Goal: Task Accomplishment & Management: Manage account settings

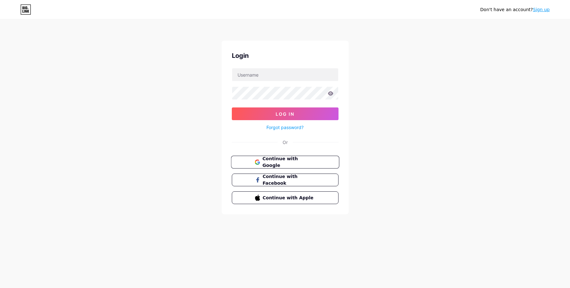
click at [270, 161] on span "Continue with Google" at bounding box center [288, 162] width 53 height 14
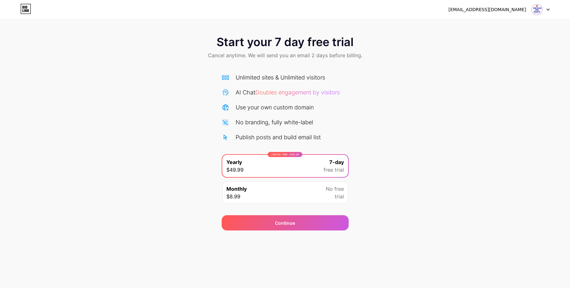
click at [546, 10] on div at bounding box center [541, 9] width 18 height 11
click at [508, 13] on div "[EMAIL_ADDRESS][DOMAIN_NAME]" at bounding box center [499, 9] width 101 height 11
click at [509, 10] on div "[EMAIL_ADDRESS][DOMAIN_NAME]" at bounding box center [488, 9] width 78 height 7
click at [540, 10] on img at bounding box center [537, 9] width 12 height 12
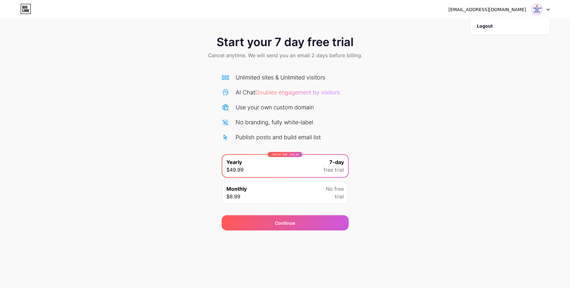
click at [24, 8] on icon at bounding box center [24, 7] width 2 height 3
click at [545, 12] on div at bounding box center [541, 9] width 18 height 11
click at [261, 172] on div "LIMITED TIME : 50% off Yearly $49.99 7-day free trial" at bounding box center [285, 166] width 126 height 22
click at [273, 224] on div "Continue" at bounding box center [285, 222] width 127 height 15
click at [316, 169] on div "LIMITED TIME : 50% off Yearly $49.99 7-day free trial" at bounding box center [285, 166] width 126 height 22
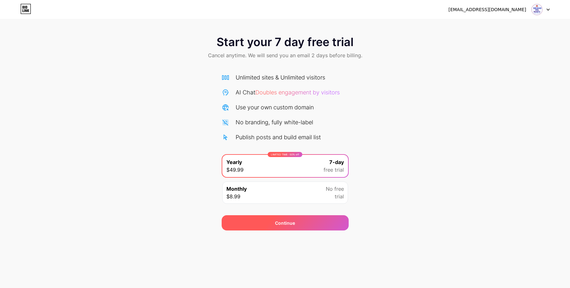
click at [305, 224] on div "Continue" at bounding box center [285, 222] width 127 height 15
click at [540, 8] on img at bounding box center [537, 9] width 12 height 12
click at [491, 27] on li "Logout" at bounding box center [510, 25] width 79 height 17
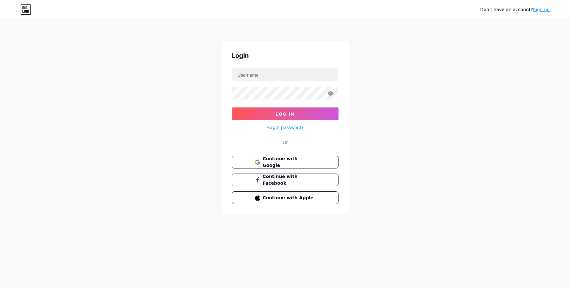
click at [23, 8] on icon at bounding box center [24, 7] width 2 height 3
click at [281, 163] on span "Continue with Google" at bounding box center [288, 162] width 53 height 14
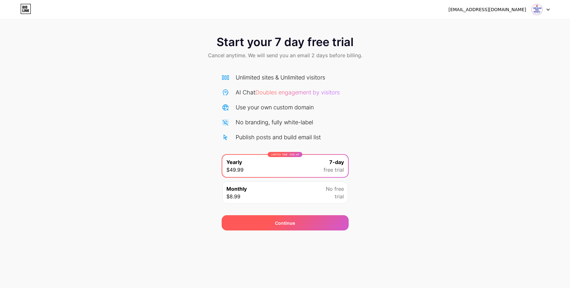
click at [284, 223] on div "Continue" at bounding box center [285, 223] width 20 height 7
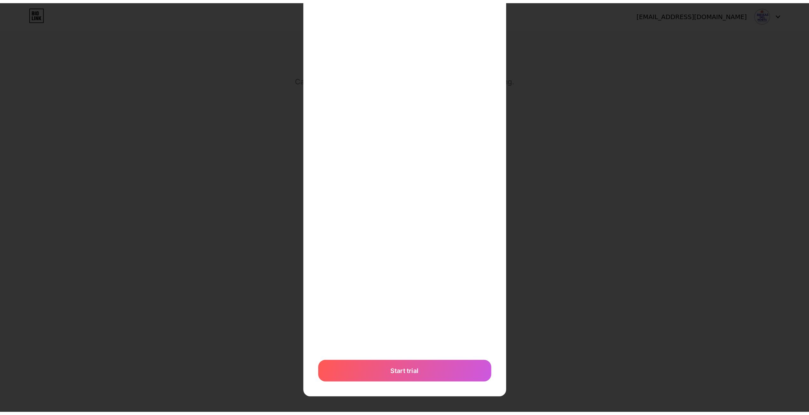
scroll to position [102, 0]
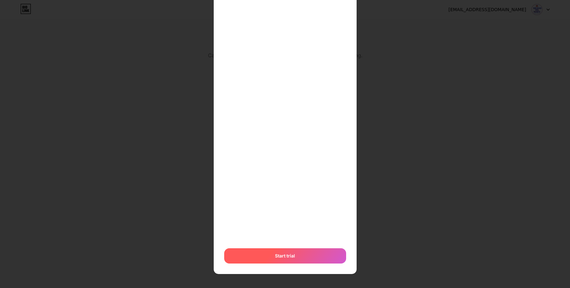
click at [285, 257] on span "Start trial" at bounding box center [285, 255] width 20 height 7
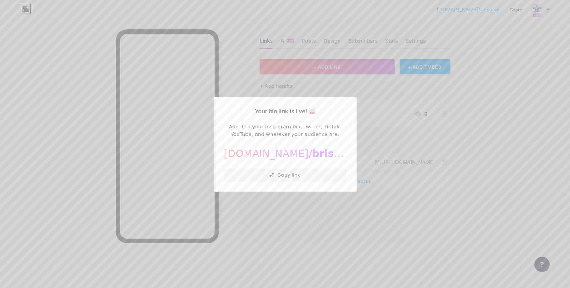
click at [343, 224] on div at bounding box center [285, 144] width 570 height 288
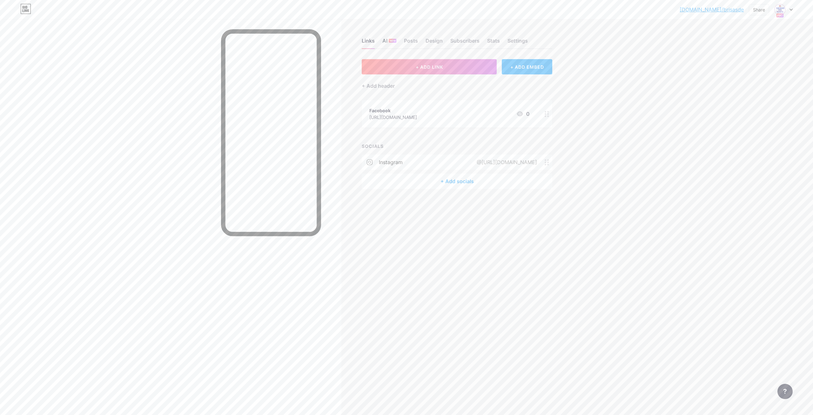
click at [387, 43] on div "AI NEW" at bounding box center [390, 42] width 14 height 11
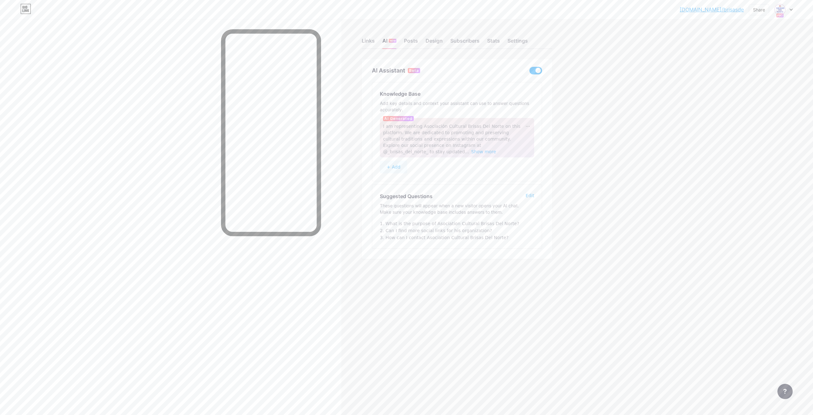
click at [570, 9] on icon at bounding box center [791, 10] width 3 height 2
click at [570, 71] on link "Account settings" at bounding box center [753, 72] width 79 height 17
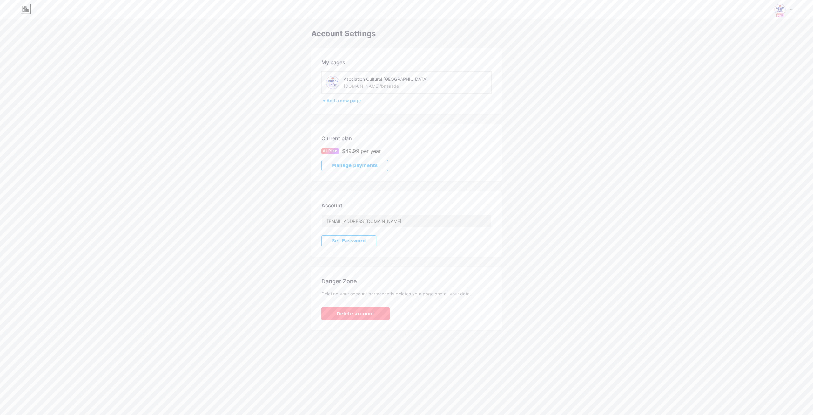
click at [570, 10] on icon at bounding box center [791, 10] width 3 height 2
click at [570, 70] on link "Dashboard" at bounding box center [753, 72] width 79 height 17
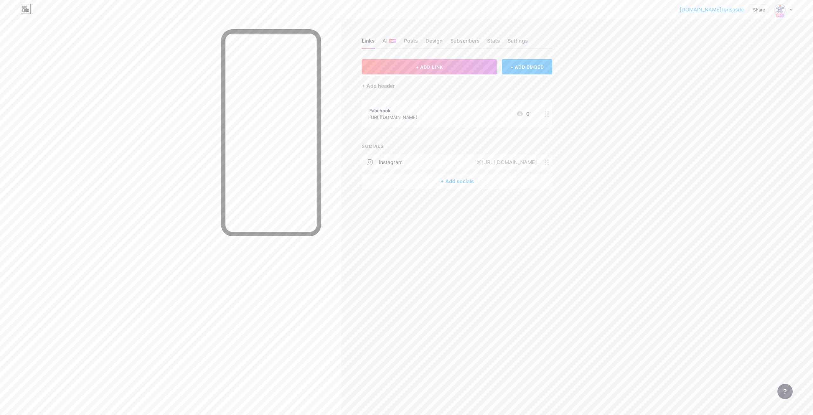
click at [370, 42] on div "Links" at bounding box center [368, 42] width 13 height 11
click at [370, 85] on div "+ Add header" at bounding box center [378, 86] width 33 height 8
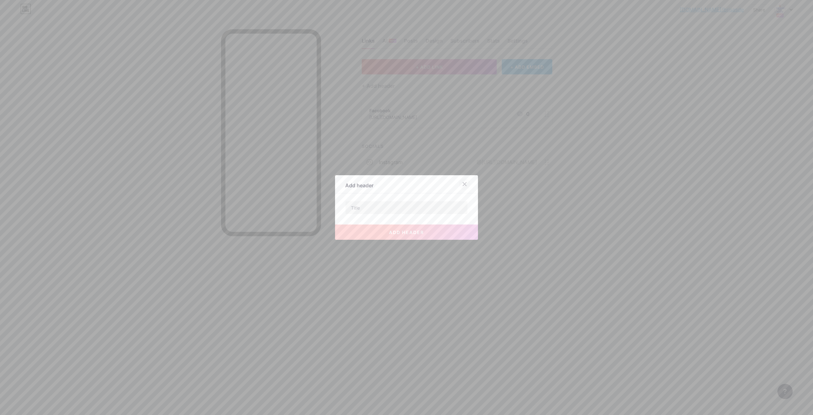
click at [466, 183] on icon at bounding box center [464, 183] width 3 height 3
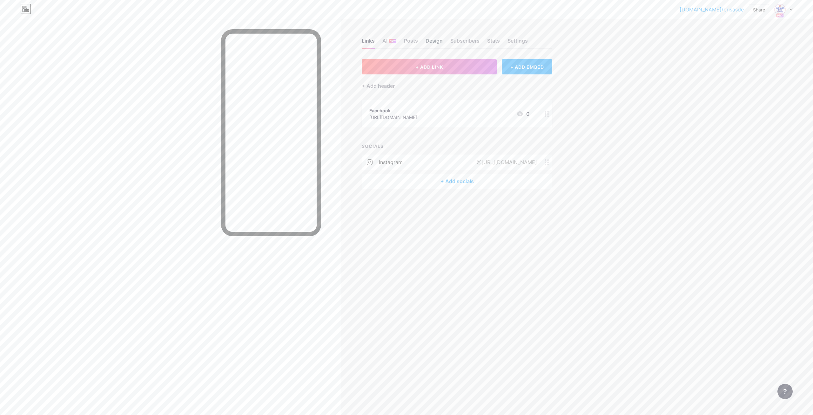
click at [428, 39] on div "Design" at bounding box center [434, 42] width 17 height 11
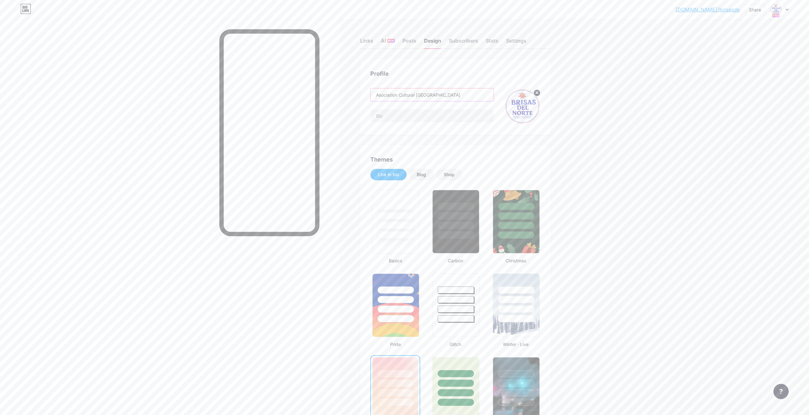
click at [451, 93] on input "Asociation Cultural Brisas Del Norte" at bounding box center [431, 94] width 123 height 13
click at [417, 96] on input "Asociation Cultural Brisas Del Norte" at bounding box center [431, 94] width 123 height 13
drag, startPoint x: 419, startPoint y: 94, endPoint x: 368, endPoint y: 90, distance: 50.7
click at [368, 90] on div "Profile Asociation Cultural Brisas Del Norte" at bounding box center [455, 97] width 191 height 76
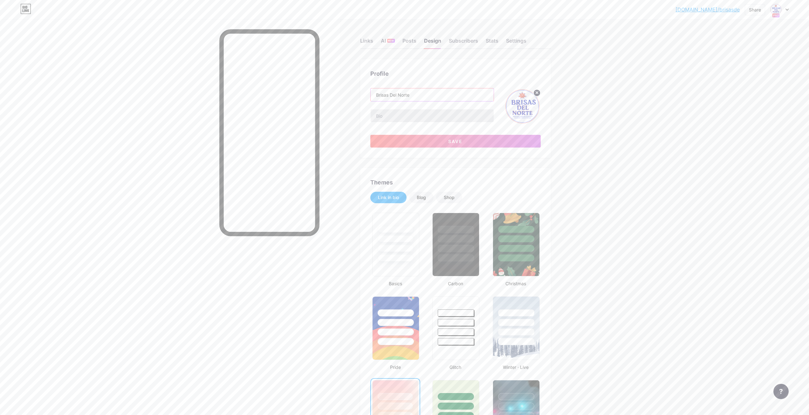
type input "Brisas Del Norte"
click at [394, 115] on input "text" at bounding box center [431, 115] width 123 height 13
paste input "Asociation Cultural"
type input "Asociation Cultural Peruana"
click at [453, 141] on span "Save" at bounding box center [455, 141] width 14 height 5
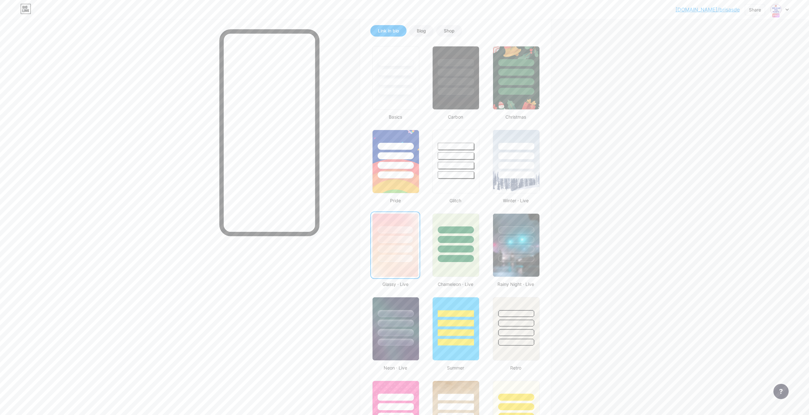
scroll to position [159, 0]
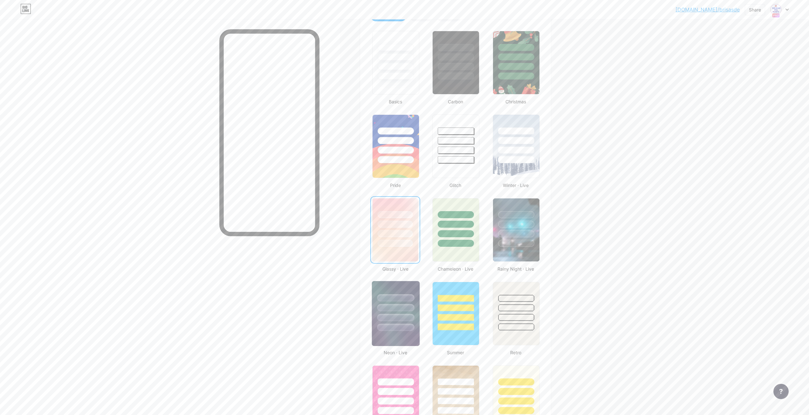
click at [411, 288] on div at bounding box center [396, 306] width 48 height 50
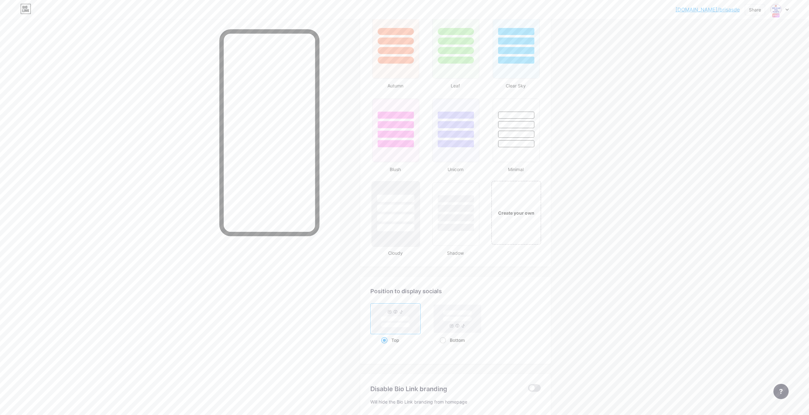
scroll to position [604, 0]
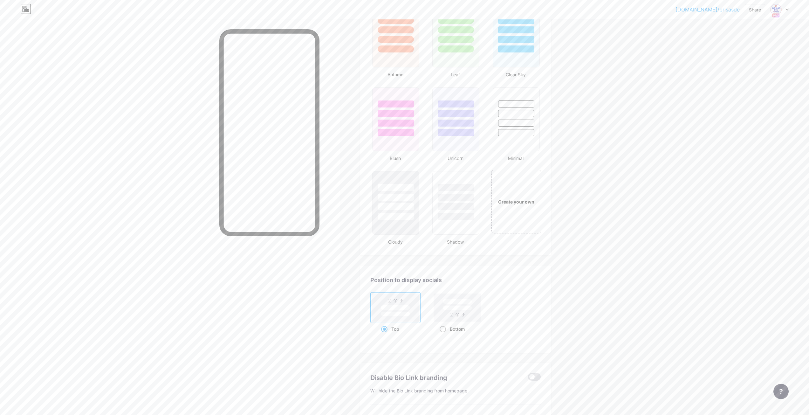
click at [441, 288] on rect at bounding box center [456, 307] width 47 height 28
click at [441, 288] on input "Bottom" at bounding box center [441, 337] width 4 height 4
radio input "true"
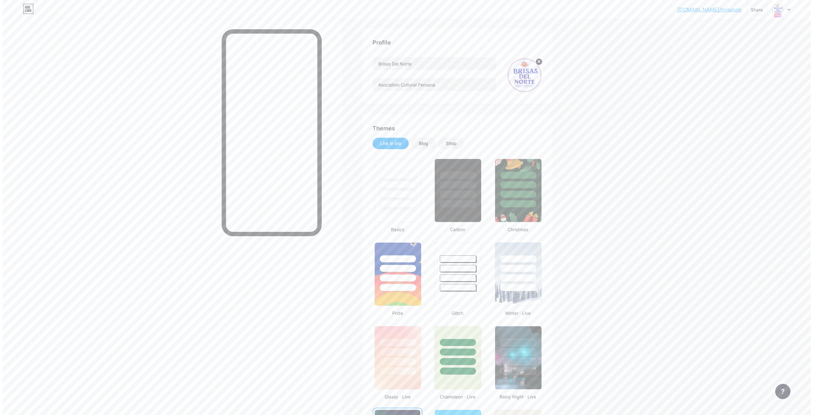
scroll to position [0, 0]
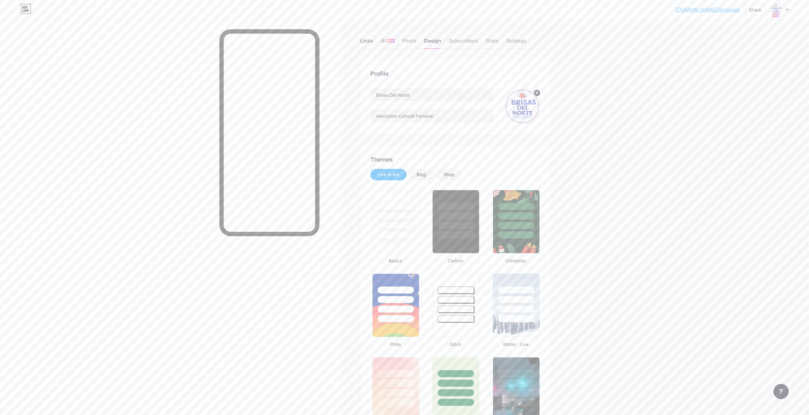
click at [370, 43] on div "Links" at bounding box center [366, 42] width 13 height 11
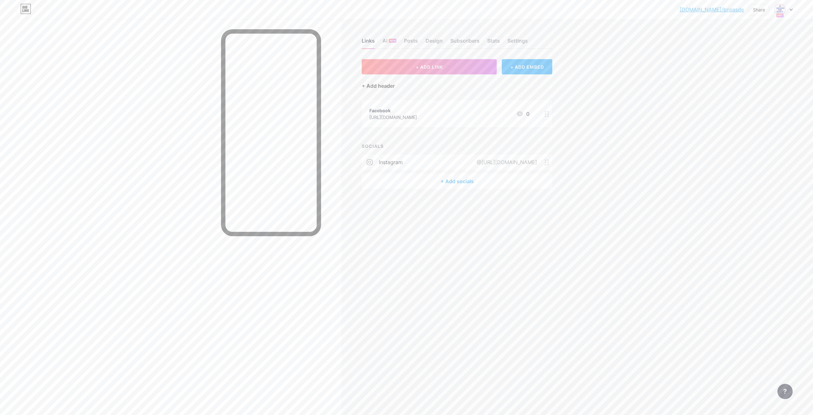
click at [368, 88] on div "+ Add header" at bounding box center [378, 86] width 33 height 8
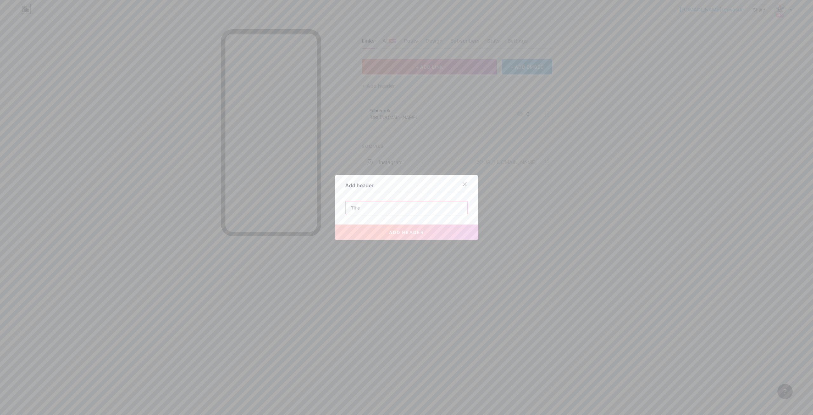
click at [400, 203] on input "text" at bounding box center [407, 207] width 122 height 13
paste input "✨¡Donde sopla el viento, baila el [GEOGRAPHIC_DATA]!✨"
type input "✨¡Donde sopla el viento, baila el [GEOGRAPHIC_DATA]!✨"
click at [409, 233] on span "add header" at bounding box center [406, 231] width 35 height 5
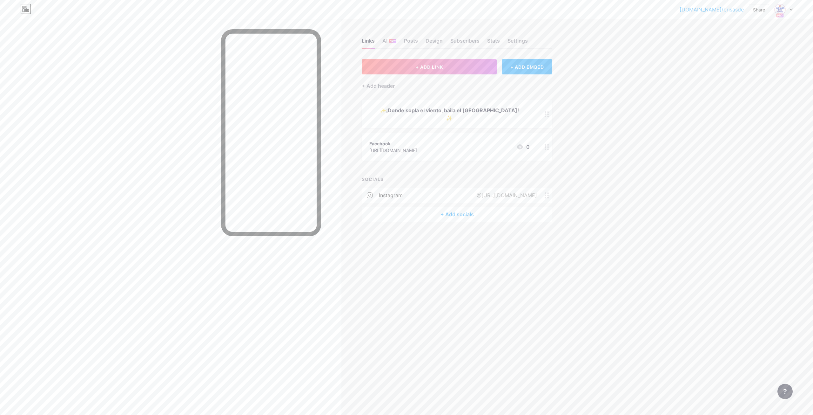
click at [448, 207] on div "+ Add socials" at bounding box center [457, 214] width 191 height 15
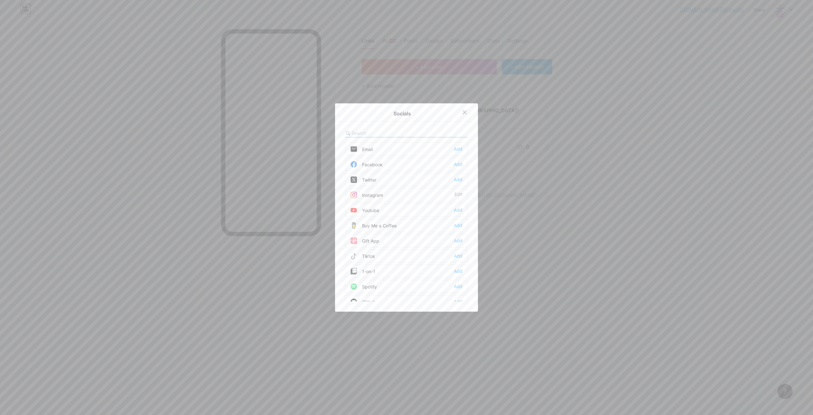
click at [373, 134] on input "text" at bounding box center [387, 133] width 70 height 7
type input "w"
click at [376, 178] on div "Whatsapp" at bounding box center [367, 179] width 33 height 6
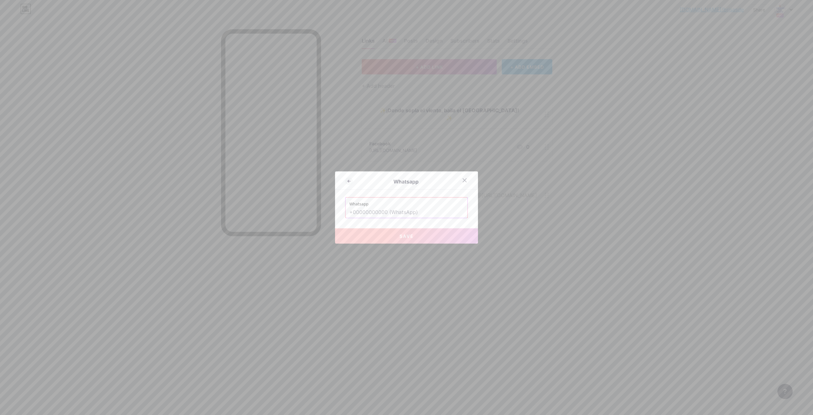
click at [377, 212] on input "text" at bounding box center [406, 212] width 114 height 11
paste input "+15148823870"
click at [400, 235] on span "Save" at bounding box center [407, 235] width 14 height 5
type input "[URL][DOMAIN_NAME][PHONE_NUMBER]"
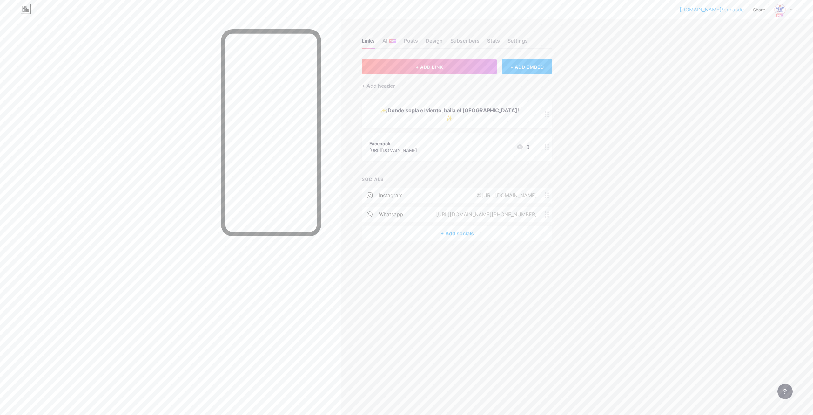
click at [450, 226] on div "+ Add socials" at bounding box center [457, 233] width 191 height 15
click at [368, 149] on div "Email" at bounding box center [362, 149] width 22 height 6
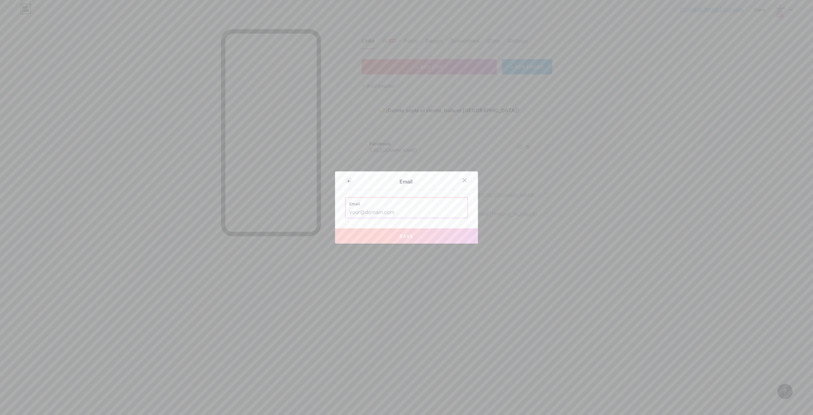
click at [367, 211] on input "text" at bounding box center [406, 212] width 114 height 11
paste input "[EMAIL_ADDRESS][DOMAIN_NAME]"
click at [387, 235] on button "Save" at bounding box center [406, 235] width 143 height 15
type input "mailto:[EMAIL_ADDRESS][DOMAIN_NAME]"
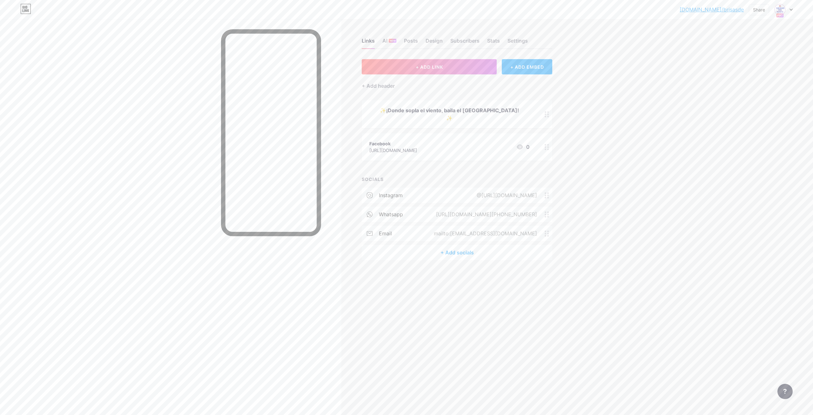
click at [450, 245] on div "+ Add socials" at bounding box center [457, 252] width 191 height 15
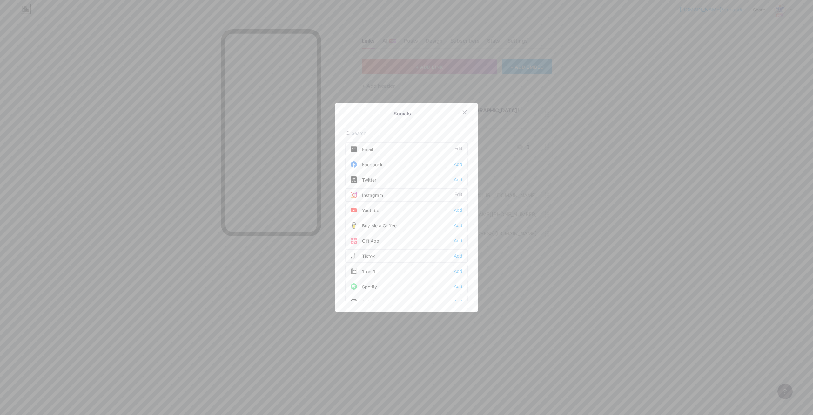
click at [372, 166] on div "Facebook" at bounding box center [367, 164] width 32 height 6
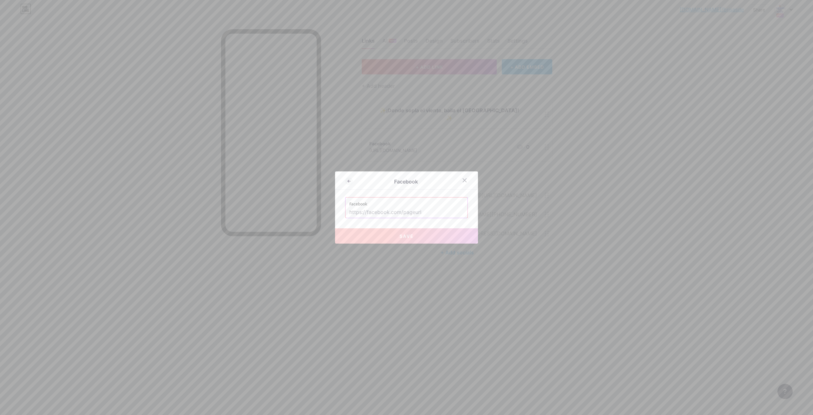
click at [374, 212] on input "text" at bounding box center [406, 212] width 114 height 11
paste input "www.facebook.com/profile.php?id=100091394376531"
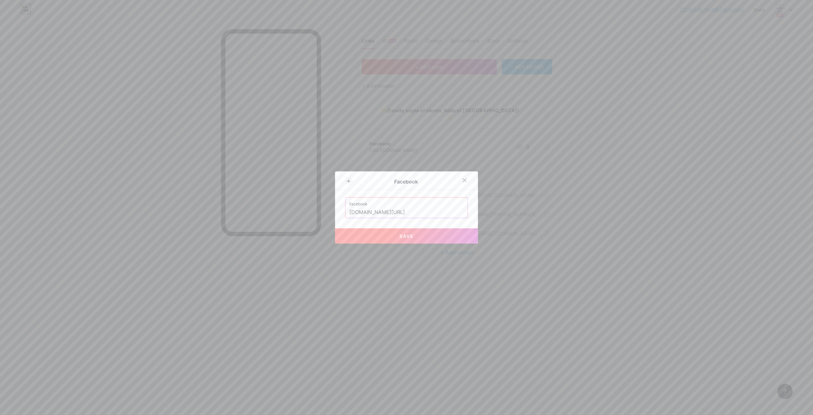
click at [396, 234] on button "Save" at bounding box center [406, 235] width 143 height 15
type input "[URL][DOMAIN_NAME]"
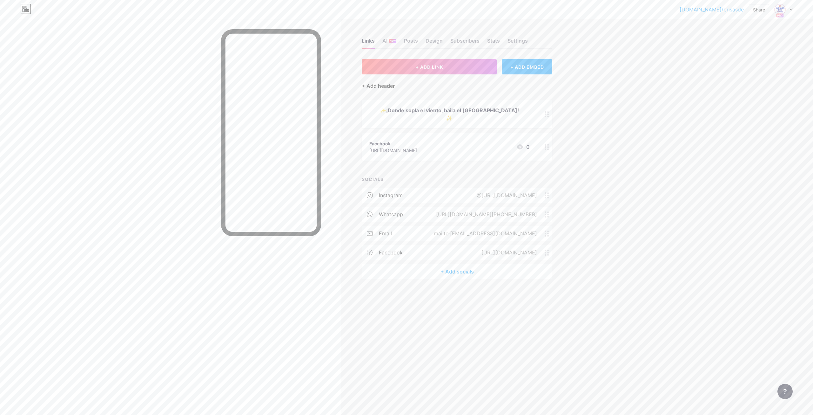
click at [383, 88] on div "+ Add header" at bounding box center [378, 86] width 33 height 8
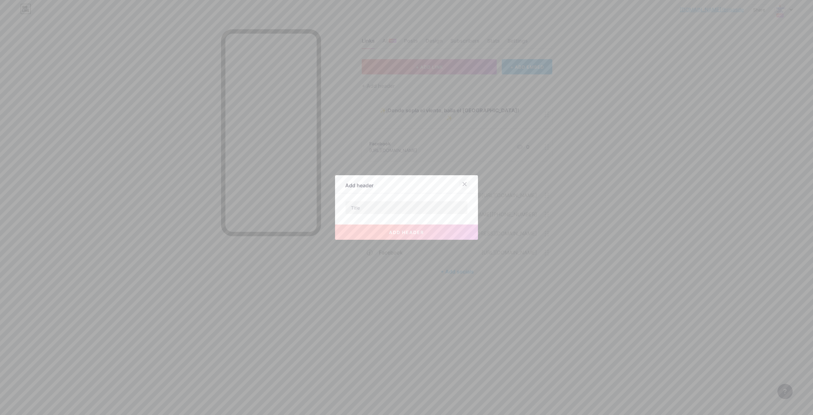
click at [463, 184] on icon at bounding box center [464, 183] width 5 height 5
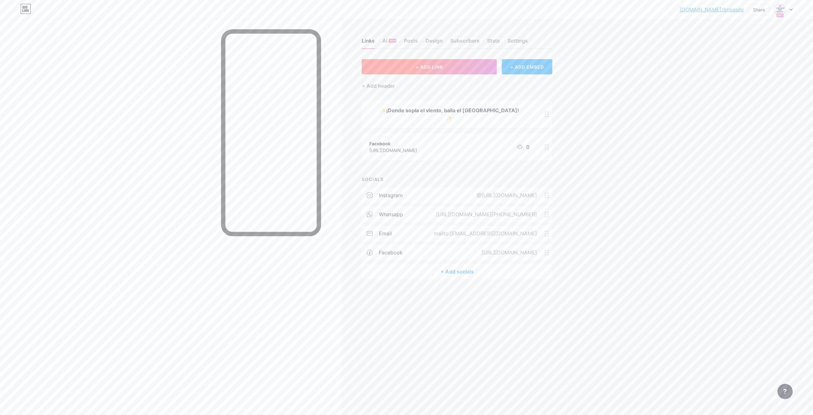
click at [432, 68] on span "+ ADD LINK" at bounding box center [429, 66] width 27 height 5
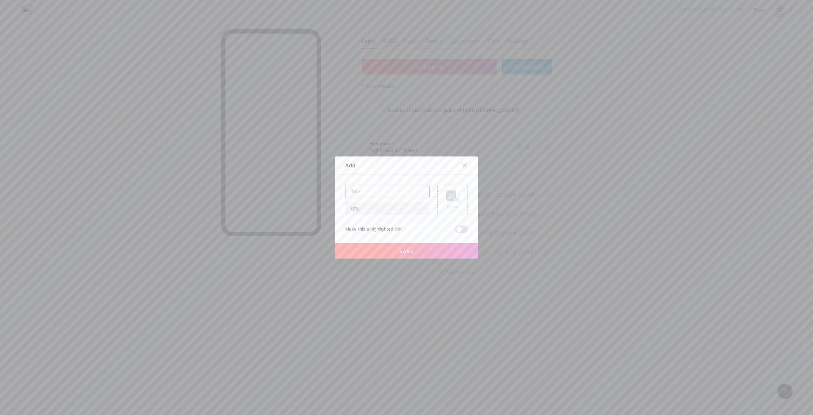
click at [379, 190] on input "text" at bounding box center [388, 191] width 84 height 13
paste input "Convocatoria Otoño 2025"
type input "Convocatoria Otoño 2025"
click at [356, 206] on input "text" at bounding box center [388, 208] width 84 height 13
paste input "[URL][DOMAIN_NAME]"
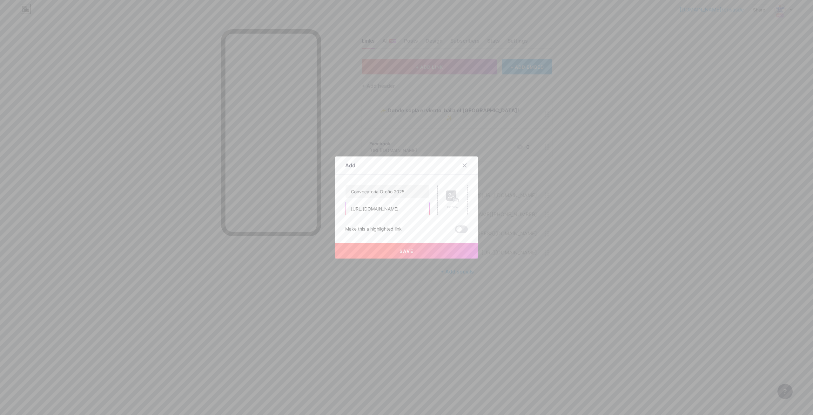
type input "[URL][DOMAIN_NAME]"
click at [451, 200] on rect at bounding box center [451, 195] width 10 height 10
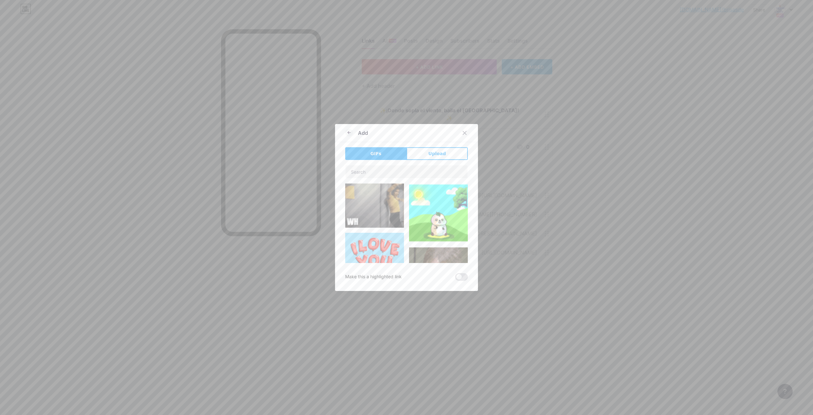
click at [419, 154] on button "Upload" at bounding box center [437, 153] width 61 height 13
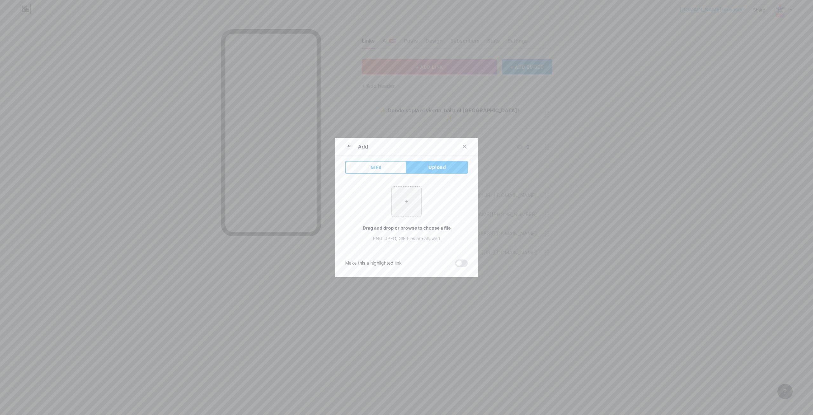
click at [408, 202] on input "file" at bounding box center [407, 201] width 30 height 30
type input "C:\fakepath\logo brisas.png"
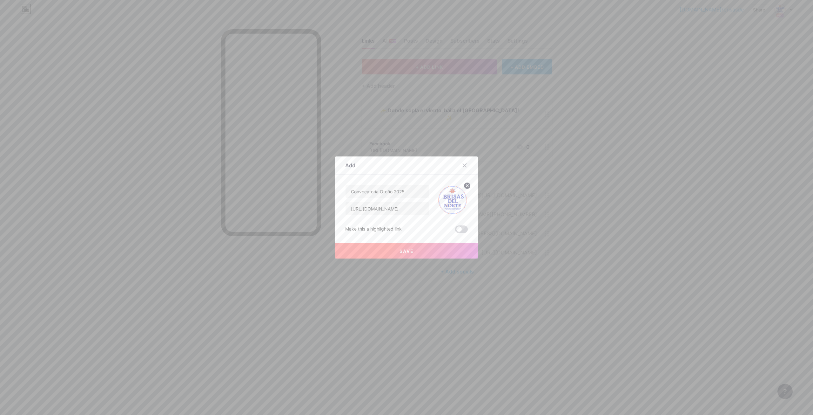
click at [459, 231] on span at bounding box center [461, 229] width 13 height 8
click at [455, 231] on input "checkbox" at bounding box center [455, 231] width 0 height 0
click at [353, 193] on input "Convocatoria Otoño 2025" at bounding box center [388, 191] width 84 height 13
click at [391, 248] on button "Save" at bounding box center [406, 250] width 143 height 15
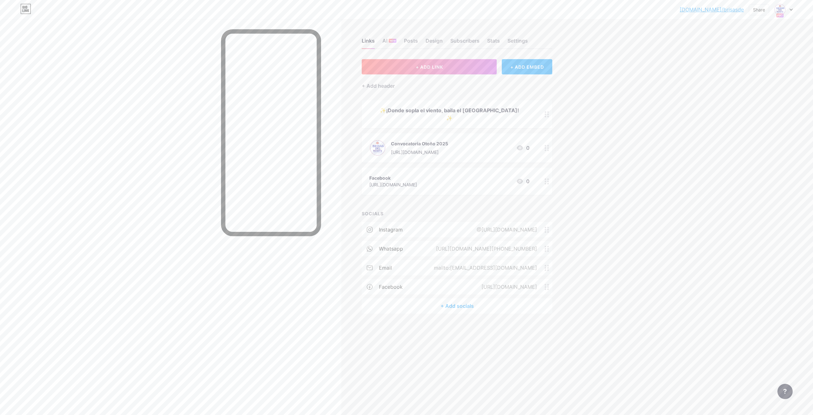
click at [547, 178] on icon at bounding box center [547, 181] width 4 height 6
click at [355, 234] on div "Delete" at bounding box center [351, 236] width 13 height 8
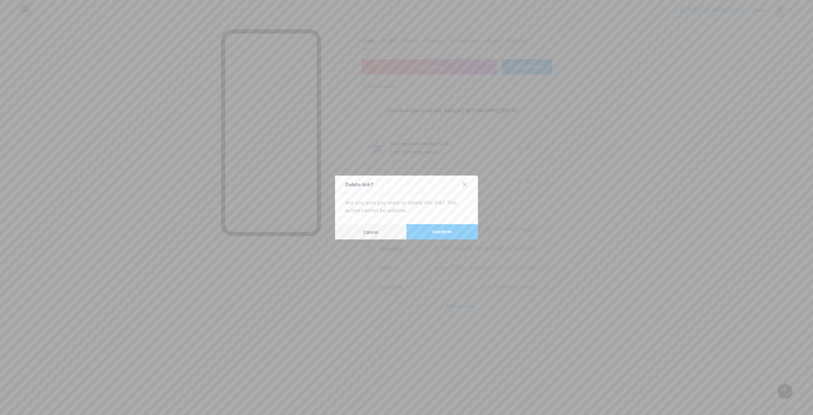
click at [422, 229] on button "Confirm" at bounding box center [442, 231] width 71 height 15
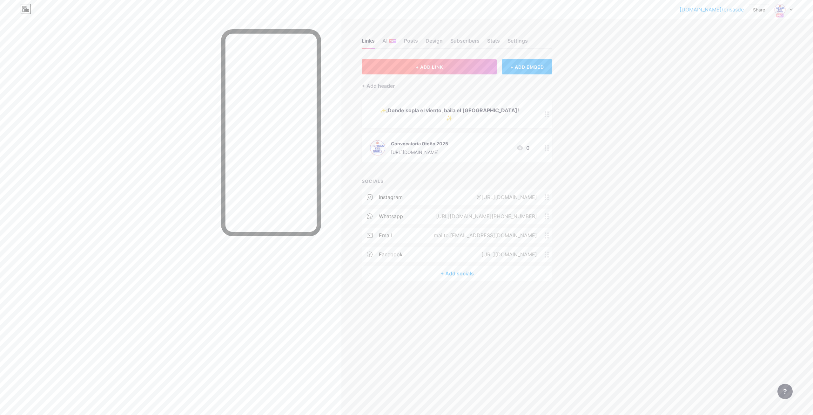
click at [431, 69] on span "+ ADD LINK" at bounding box center [429, 66] width 27 height 5
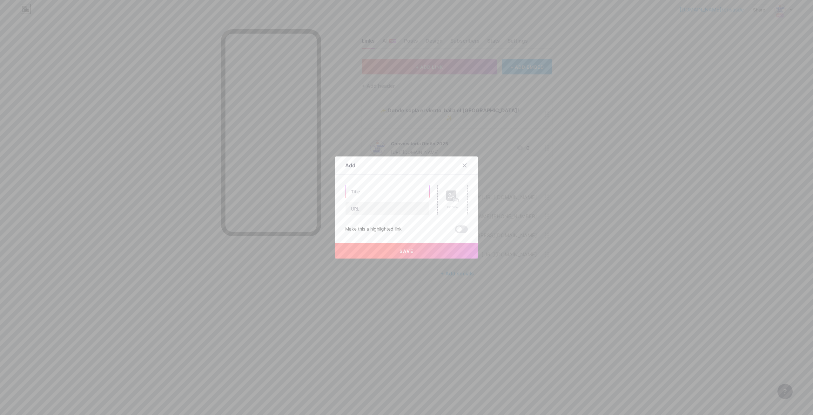
click at [362, 192] on input "text" at bounding box center [388, 191] width 84 height 13
click at [361, 192] on input "text" at bounding box center [388, 191] width 84 height 13
paste input "PETITE PATRIE MTL - Marinera y Tradiciones"
type input "PETITE PATRIE MTL - Marinera y Tradiciones"
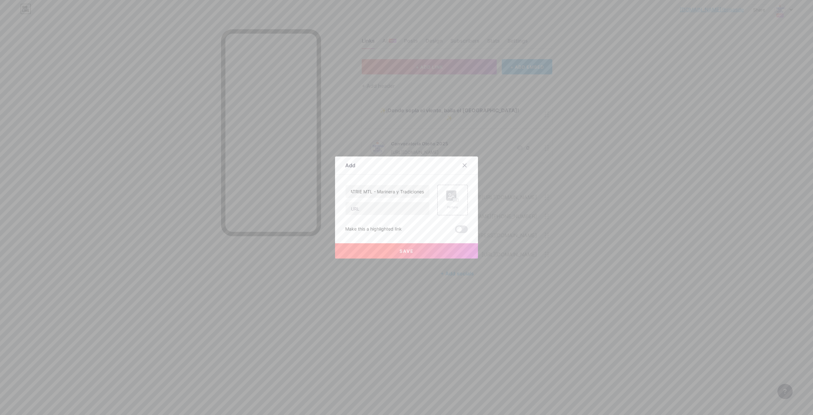
scroll to position [0, 0]
click at [368, 207] on input "text" at bounding box center [388, 208] width 84 height 13
paste input "[URL][DOMAIN_NAME]"
type input "[URL][DOMAIN_NAME]"
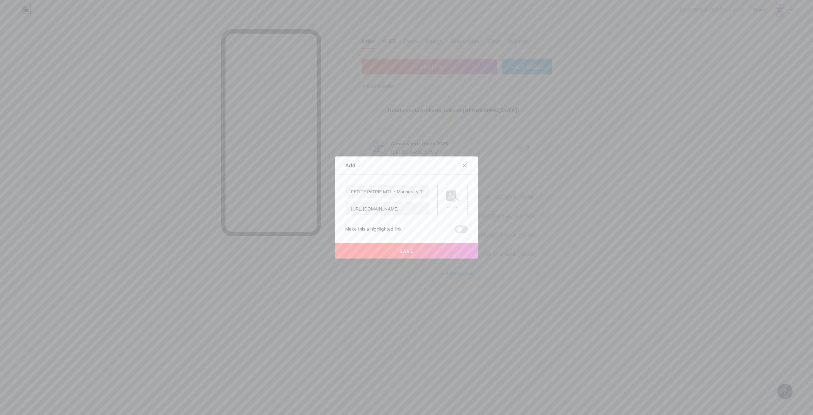
click at [451, 194] on rect at bounding box center [451, 195] width 10 height 10
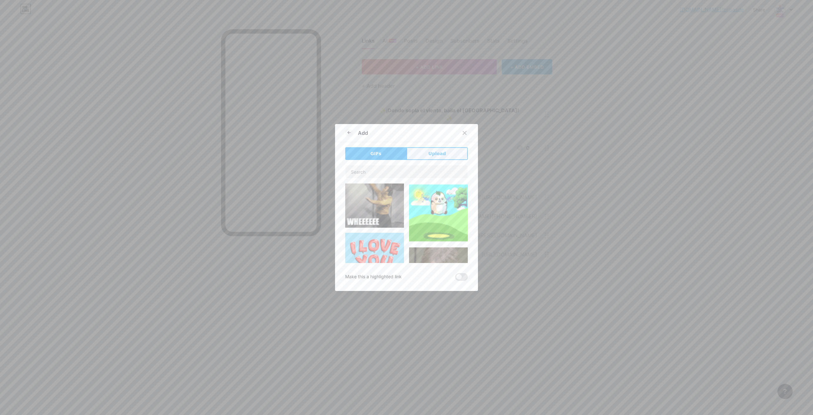
click at [437, 156] on span "Upload" at bounding box center [437, 153] width 17 height 7
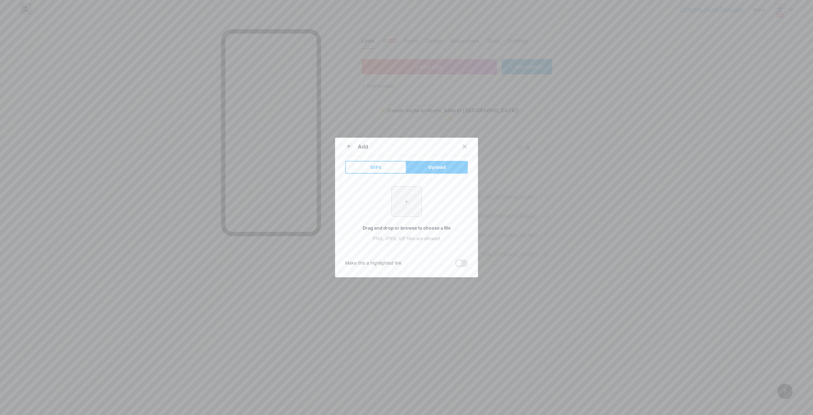
click at [410, 199] on input "file" at bounding box center [407, 201] width 30 height 30
click at [406, 194] on input "file" at bounding box center [407, 201] width 30 height 30
type input "C:\fakepath\Marinera y Danzas Kids.png"
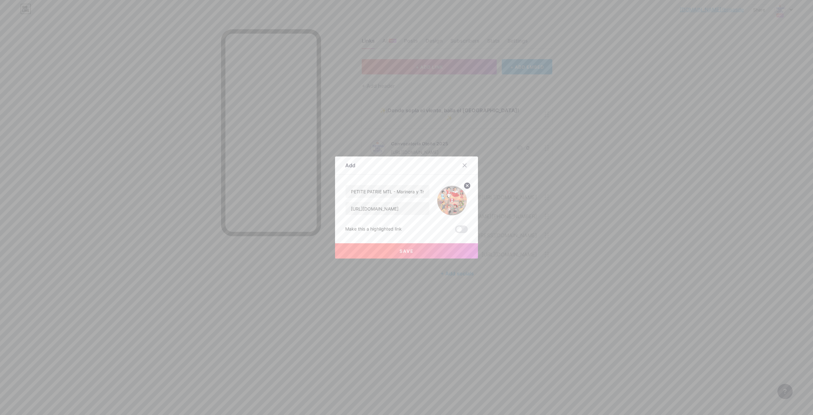
click at [407, 251] on span "Save" at bounding box center [407, 250] width 14 height 5
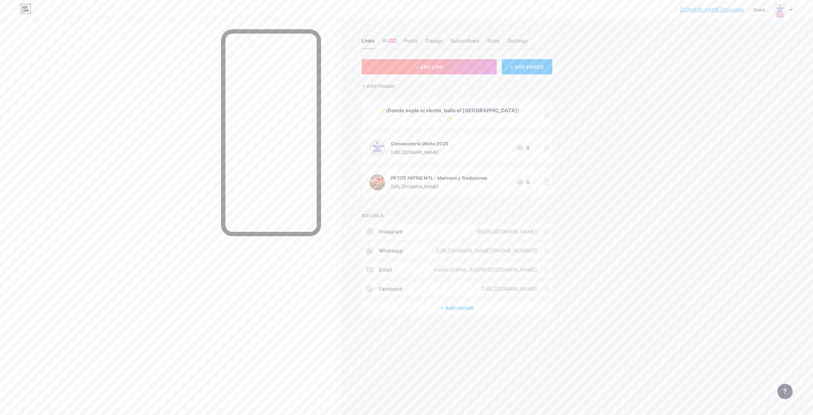
click at [438, 65] on span "+ ADD LINK" at bounding box center [429, 66] width 27 height 5
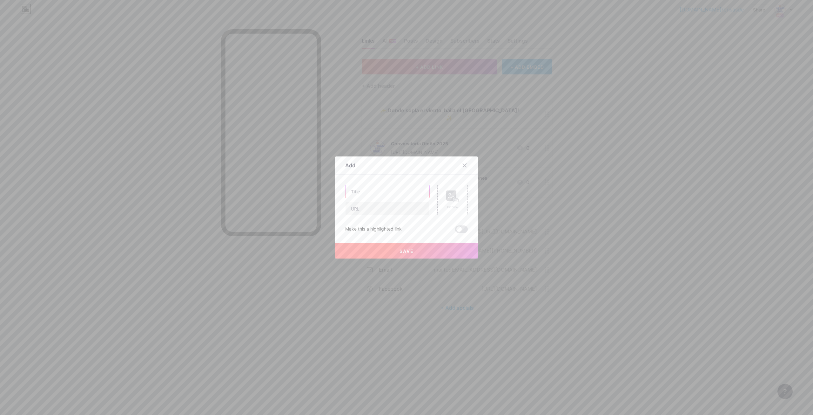
click at [368, 190] on input "text" at bounding box center [388, 191] width 84 height 13
paste input "LONGUEUIL - Danzas y Marinera"
type input "LONGUEUIL - Danzas y Marinera"
click at [356, 207] on input "text" at bounding box center [388, 208] width 84 height 13
paste input "[URL][DOMAIN_NAME]"
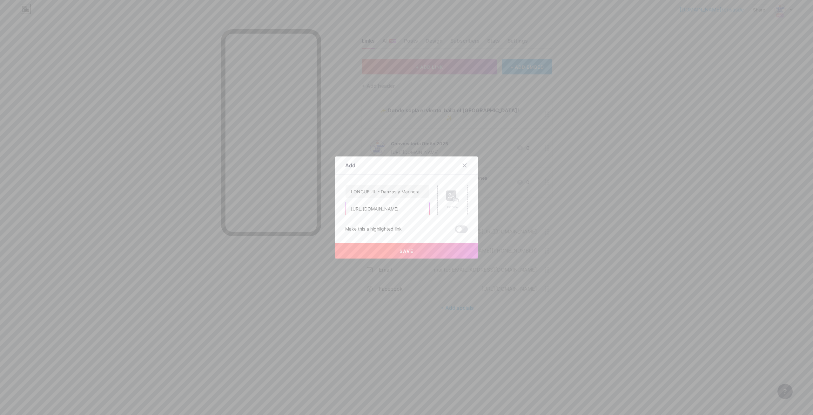
type input "[URL][DOMAIN_NAME]"
click at [451, 202] on div "Picture" at bounding box center [452, 199] width 13 height 19
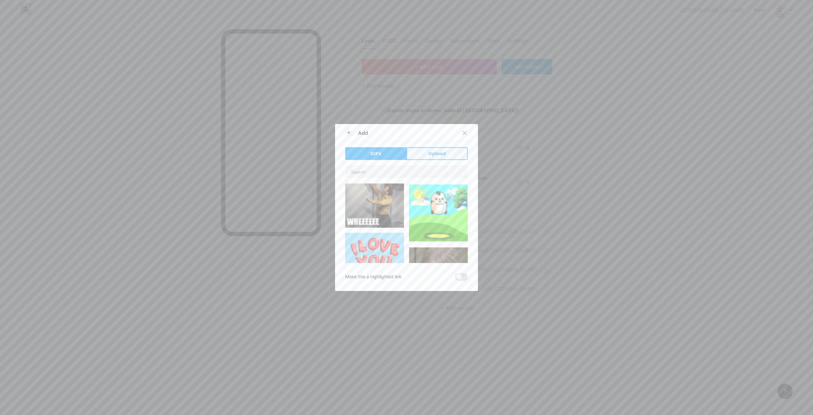
click at [436, 155] on span "Upload" at bounding box center [437, 153] width 17 height 7
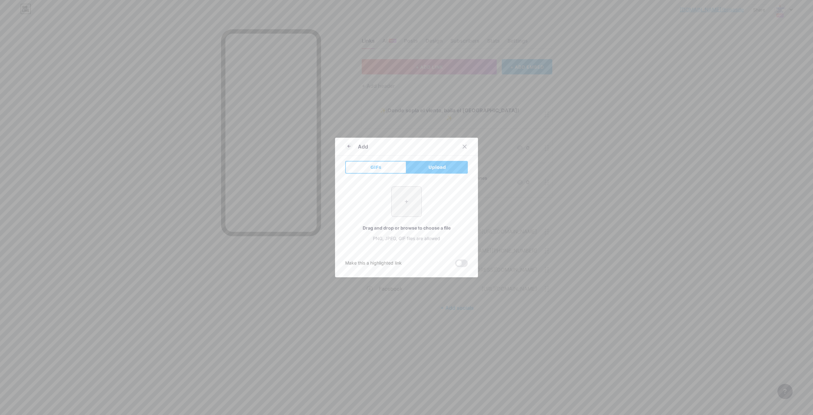
click at [409, 201] on input "file" at bounding box center [407, 201] width 30 height 30
click at [408, 199] on input "file" at bounding box center [407, 201] width 30 height 30
type input "C:\fakepath\Marinera y Danzas Adultos.png"
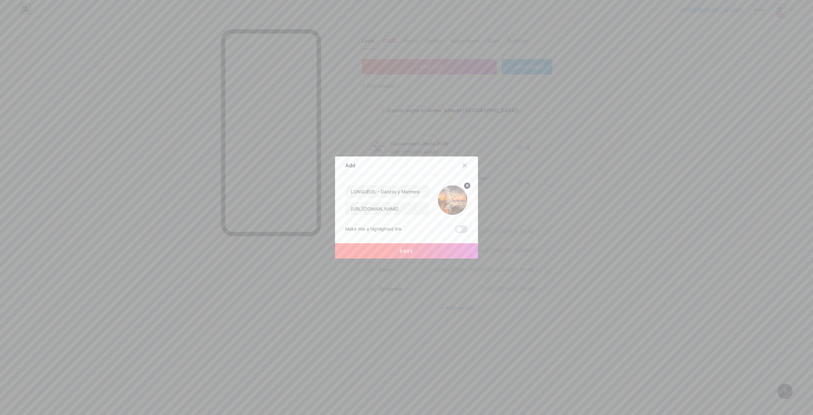
click at [407, 249] on span "Save" at bounding box center [407, 250] width 14 height 5
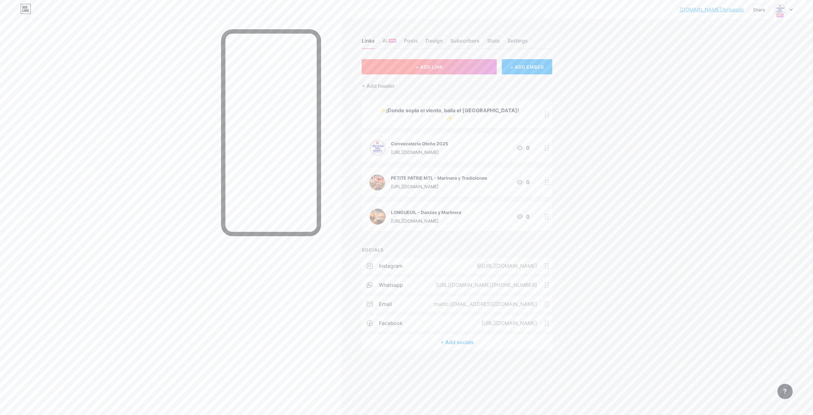
click at [440, 70] on button "+ ADD LINK" at bounding box center [429, 66] width 135 height 15
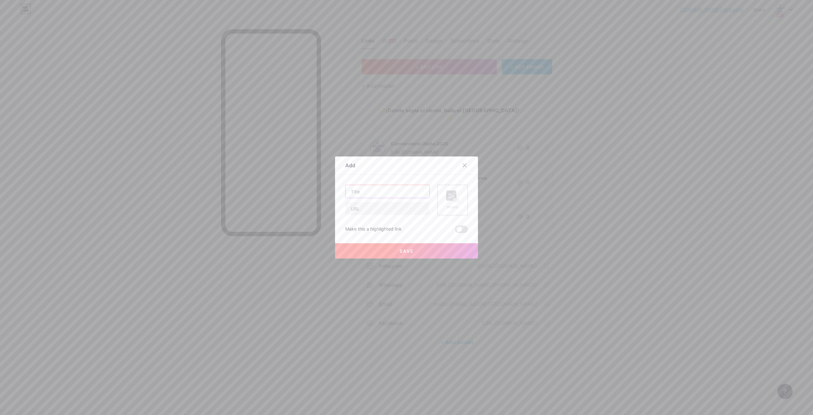
click at [352, 191] on input "text" at bounding box center [388, 191] width 84 height 13
paste input "LAVAL - Danzas, Marinera & Latin Fitness"
type input "LAVAL - Danzas, Marinera & Latin Fitness"
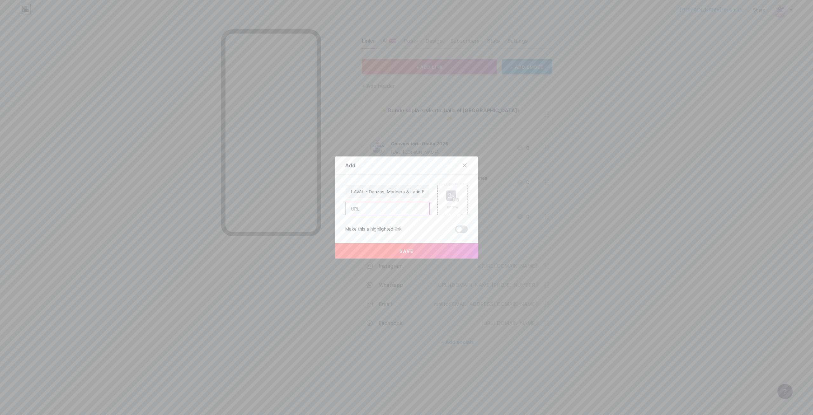
click at [370, 208] on input "text" at bounding box center [388, 208] width 84 height 13
paste input "[URL][DOMAIN_NAME]"
type input "[URL][DOMAIN_NAME]"
click at [453, 196] on rect at bounding box center [451, 195] width 10 height 10
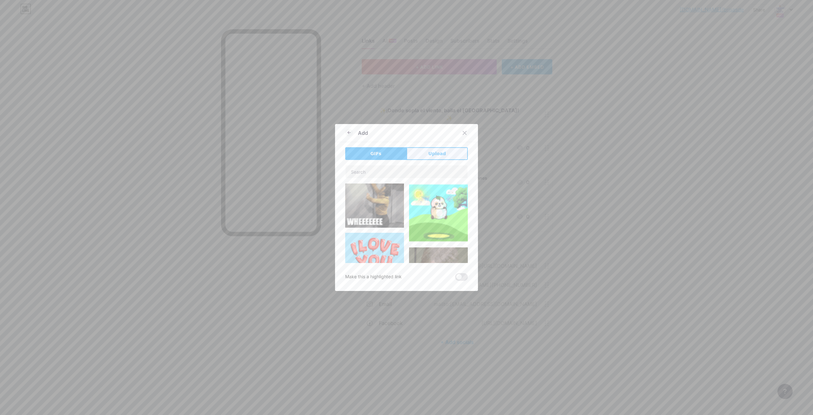
click at [436, 158] on button "Upload" at bounding box center [437, 153] width 61 height 13
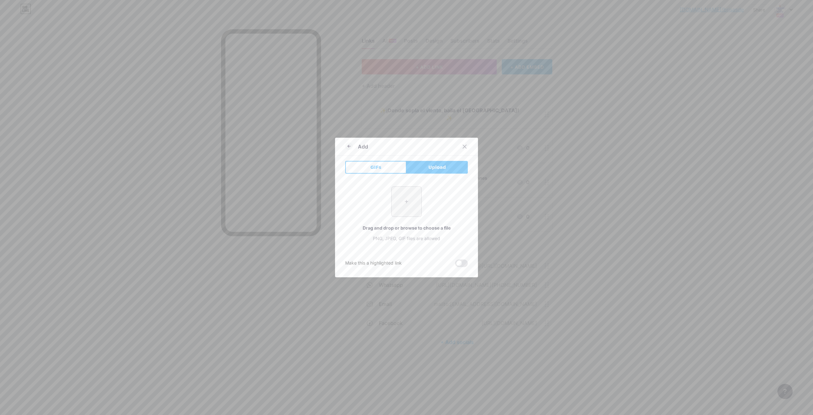
click at [411, 195] on input "file" at bounding box center [407, 201] width 30 height 30
type input "C:\fakepath\Marinera y Danzas Adultos.png"
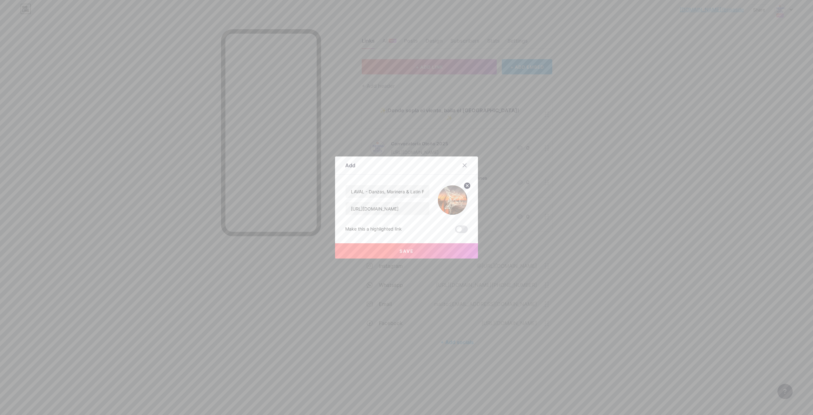
click at [409, 250] on span "Save" at bounding box center [407, 250] width 14 height 5
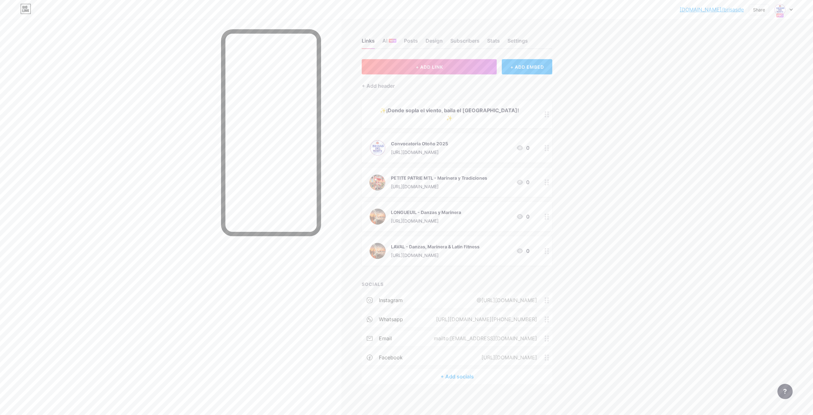
click at [417, 174] on div "PETITE PATRIE MTL - Marinera y Tradiciones" at bounding box center [439, 177] width 96 height 7
click at [464, 158] on icon at bounding box center [464, 158] width 5 height 5
click at [438, 209] on div "LONGUEUIL - Danzas y Marinera" at bounding box center [426, 212] width 70 height 7
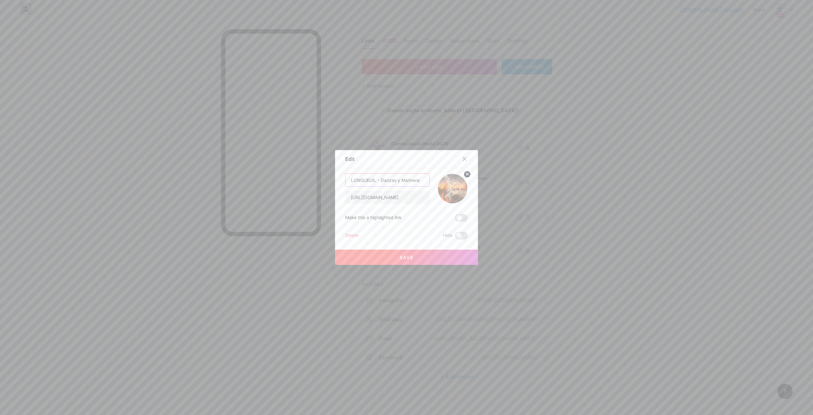
click at [394, 181] on input "LONGUEUIL - Danzas y Marinera" at bounding box center [388, 179] width 84 height 13
drag, startPoint x: 401, startPoint y: 181, endPoint x: 383, endPoint y: 182, distance: 18.8
click at [383, 182] on input "LONGUEUIL - Danzas y Marinera" at bounding box center [388, 179] width 84 height 13
type input "LONGUEUIL - Marinera y Tradiciones / Marinera Adultos"
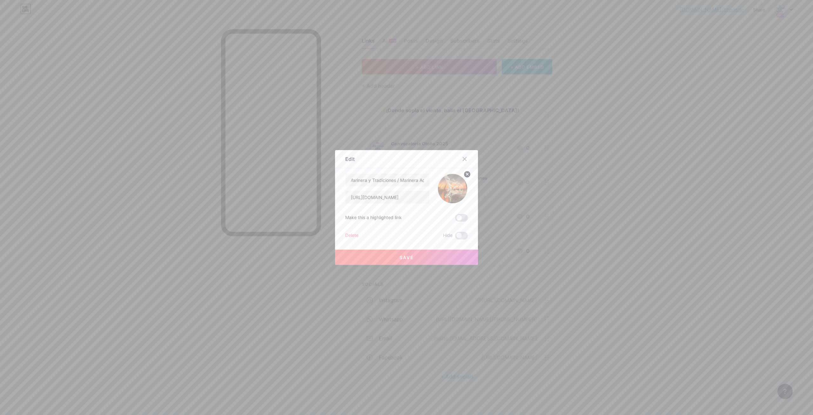
click at [410, 255] on span "Save" at bounding box center [407, 256] width 14 height 5
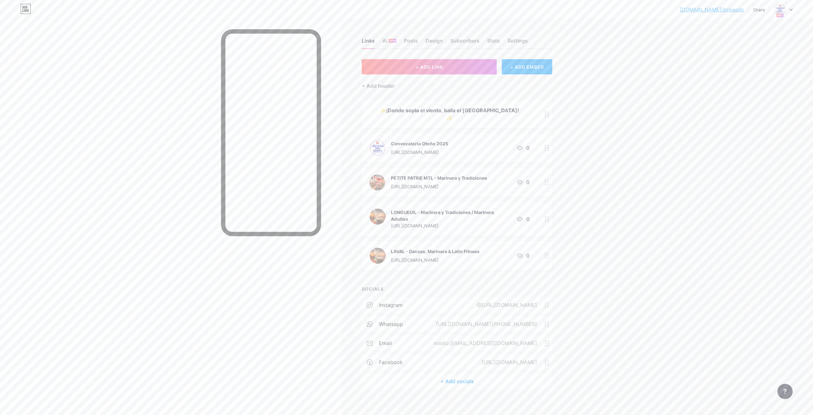
click at [424, 209] on div "LONGUEUIL - Marinera y Tradiciones / Marinera Adultos" at bounding box center [451, 215] width 120 height 13
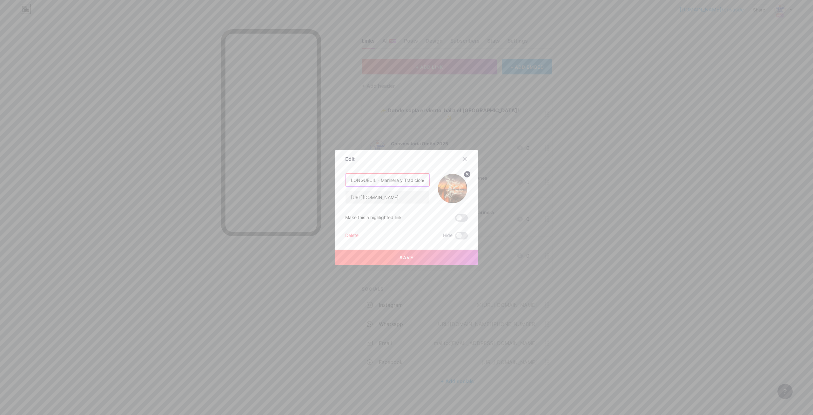
scroll to position [0, 44]
drag, startPoint x: 377, startPoint y: 178, endPoint x: 446, endPoint y: 182, distance: 68.7
click at [446, 182] on div "LONGUEUIL - Marinera y Tradiciones / Marinera Adultos https://tally.so/r/nr40zM" at bounding box center [406, 188] width 123 height 31
click at [464, 161] on icon at bounding box center [464, 158] width 5 height 5
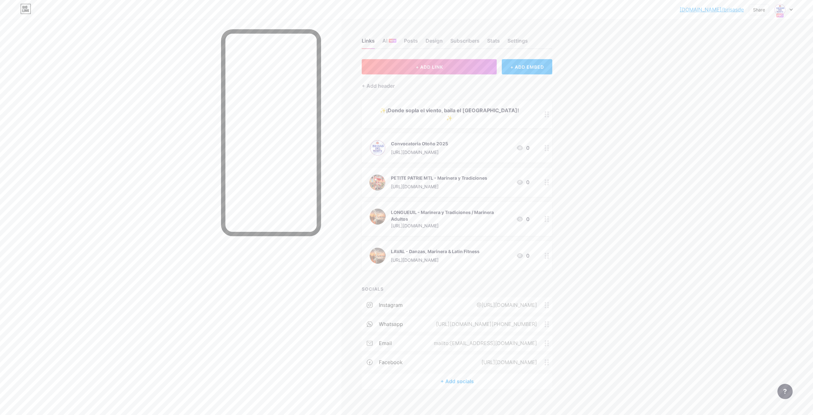
click at [421, 248] on div "LAVAL - Danzas, Marinera & Latin Fitness" at bounding box center [435, 251] width 89 height 7
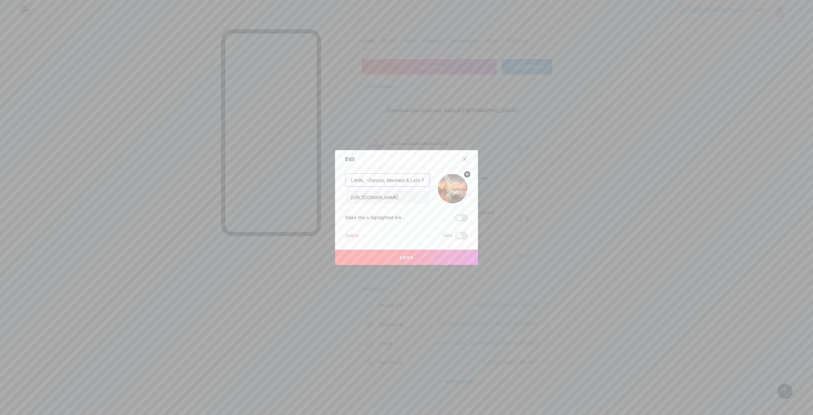
scroll to position [0, 14]
drag, startPoint x: 410, startPoint y: 179, endPoint x: 442, endPoint y: 178, distance: 31.5
click at [442, 178] on div "LAVAL - Danzas, Marinera & Latin Fitness https://tally.so/r/wbp2po" at bounding box center [406, 188] width 123 height 31
click at [370, 180] on input "LAVAL - Danzas, Marinera &" at bounding box center [388, 179] width 84 height 13
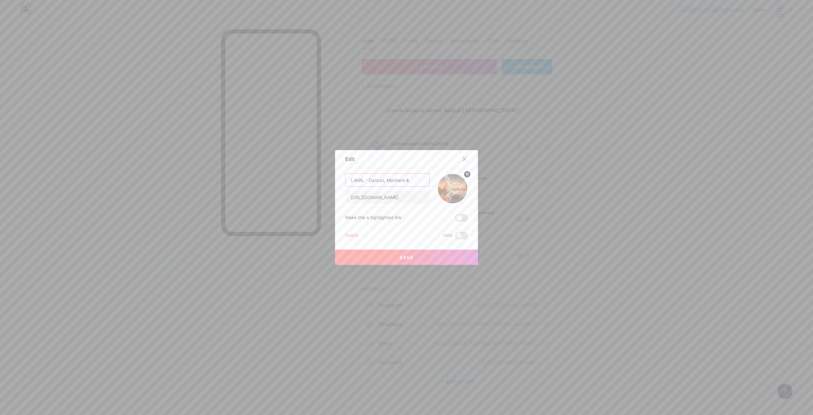
paste input "Latin Fitness"
drag, startPoint x: 417, startPoint y: 181, endPoint x: 401, endPoint y: 180, distance: 16.2
click at [401, 180] on input "LAVAL - Latin Fitness, Danzas, Marinera &" at bounding box center [388, 179] width 84 height 13
type input "LAVAL - Latin Fitness, Marinera & AfroPeruano"
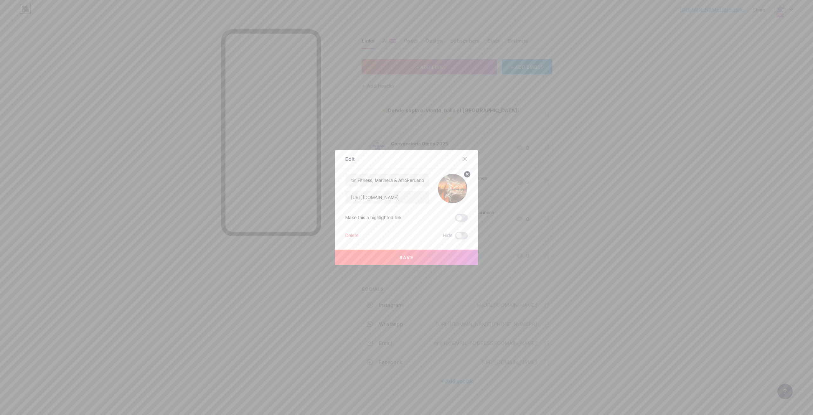
click at [408, 254] on span "Save" at bounding box center [407, 256] width 14 height 5
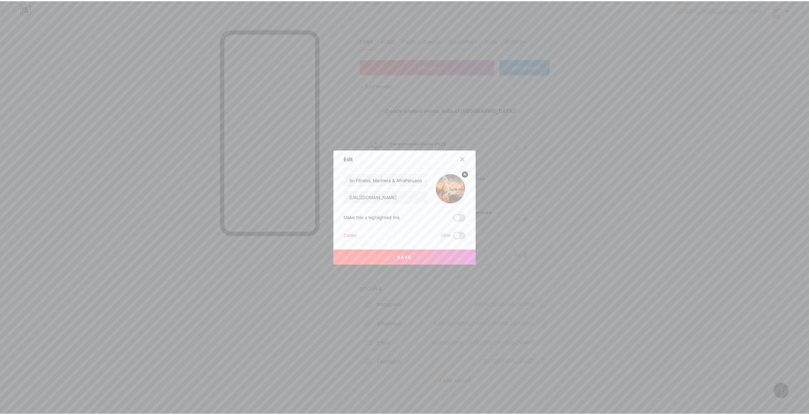
scroll to position [0, 0]
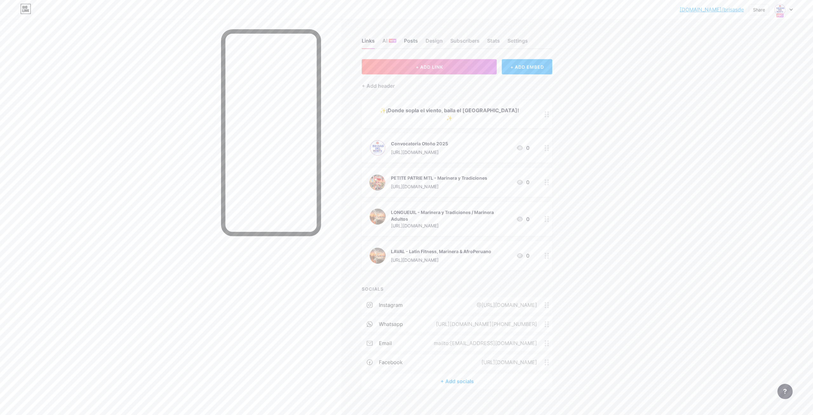
click at [411, 42] on div "Posts" at bounding box center [411, 42] width 14 height 11
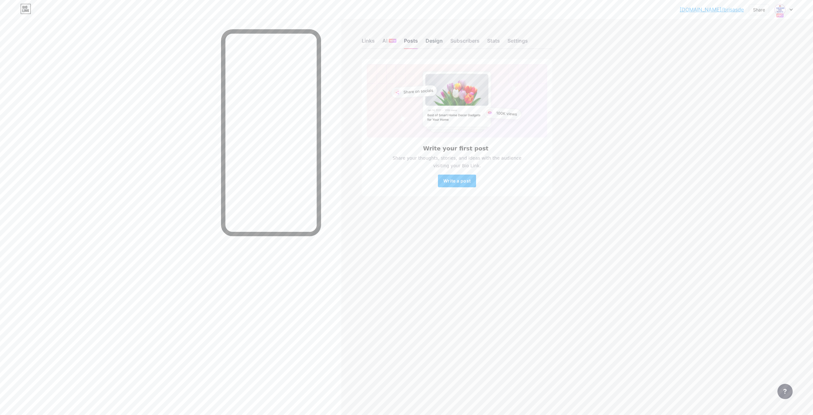
click at [432, 42] on div "Design" at bounding box center [434, 42] width 17 height 11
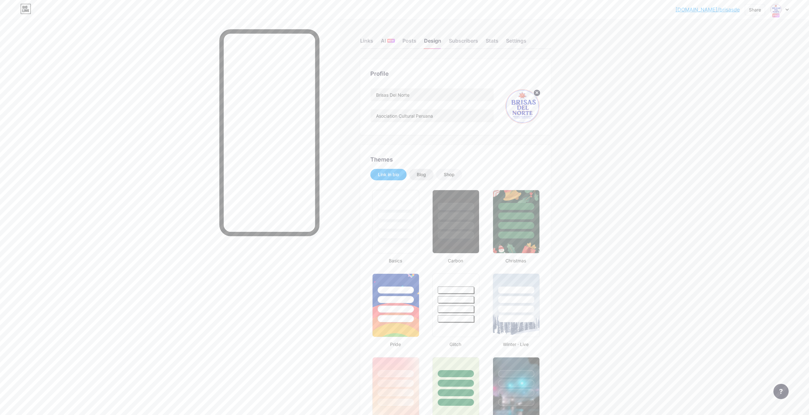
click at [426, 175] on div "Blog" at bounding box center [421, 174] width 9 height 6
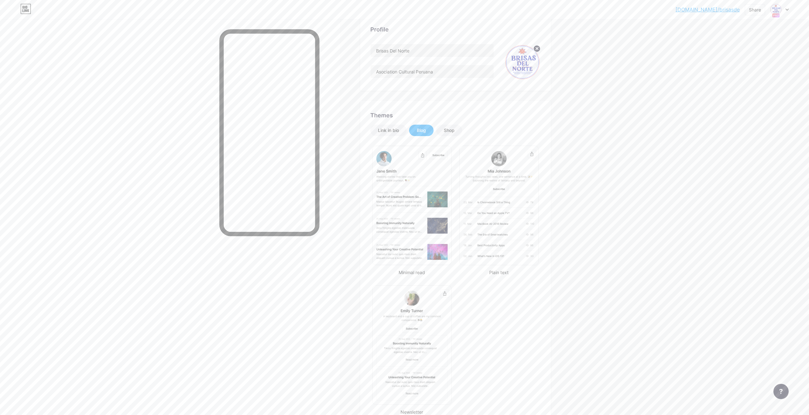
scroll to position [95, 0]
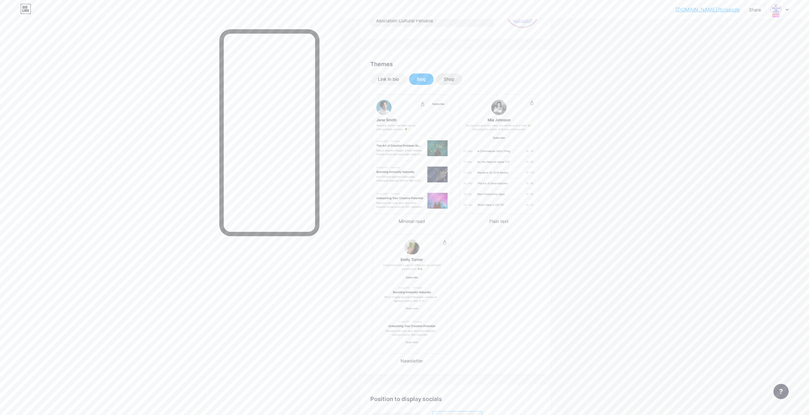
click at [453, 82] on div "Shop" at bounding box center [449, 79] width 11 height 6
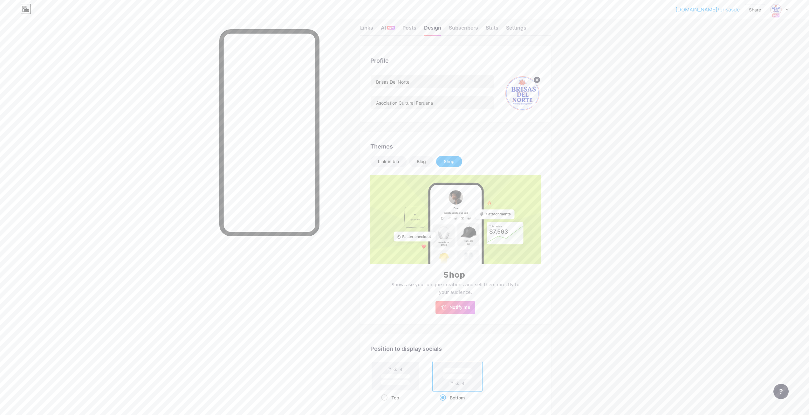
scroll to position [0, 0]
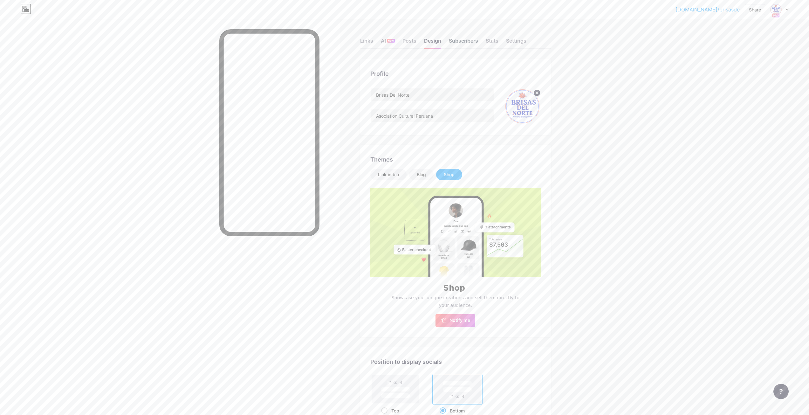
click at [461, 43] on div "Subscribers" at bounding box center [463, 42] width 29 height 11
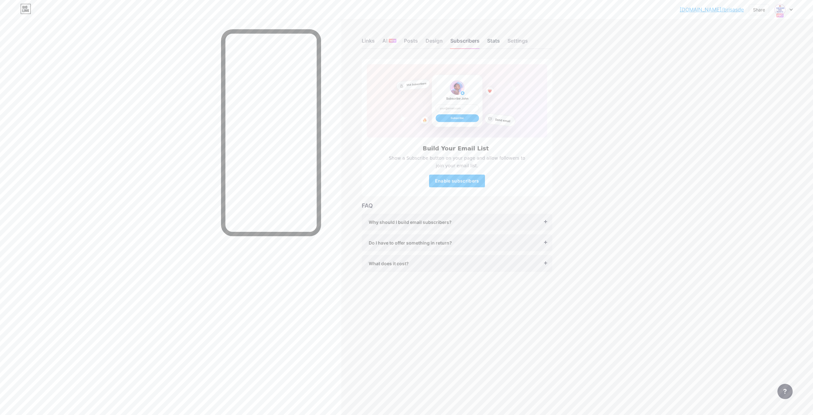
click at [494, 40] on div "Stats" at bounding box center [493, 42] width 13 height 11
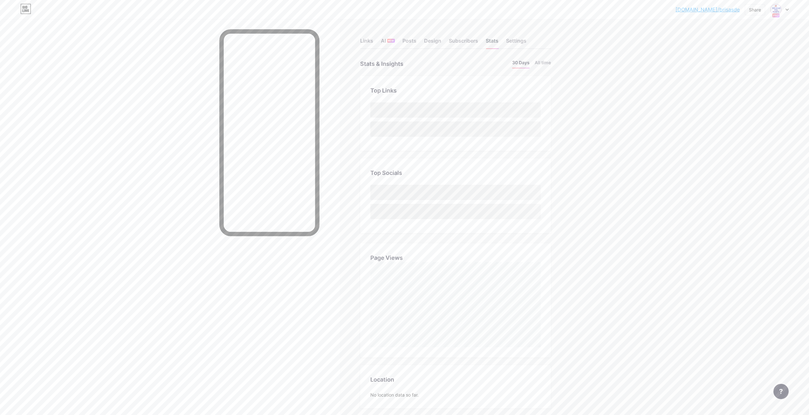
scroll to position [415, 809]
click at [515, 41] on div "Settings" at bounding box center [516, 42] width 20 height 11
click at [424, 192] on input "text" at bounding box center [455, 194] width 170 height 13
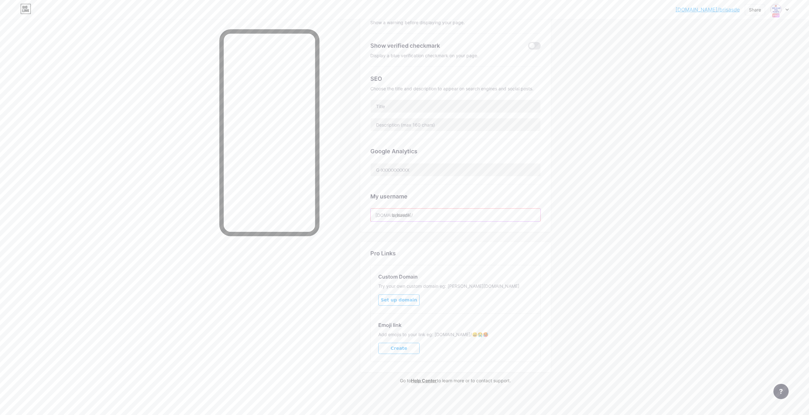
click at [421, 215] on input "brisasde" at bounding box center [455, 214] width 170 height 13
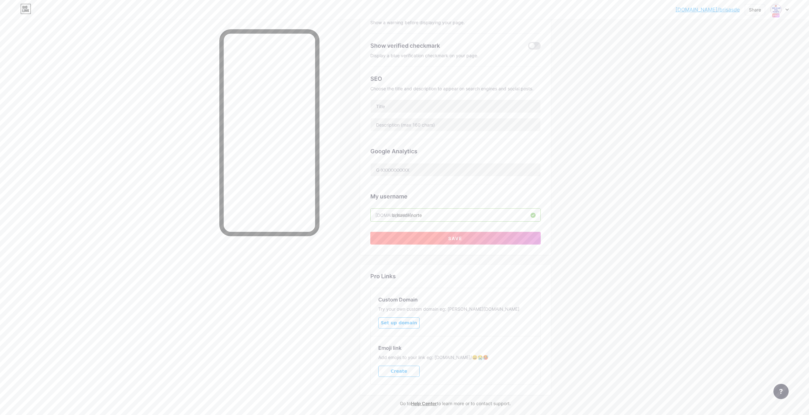
type input "brisasdelnorte"
click at [439, 235] on button "Save" at bounding box center [455, 238] width 170 height 13
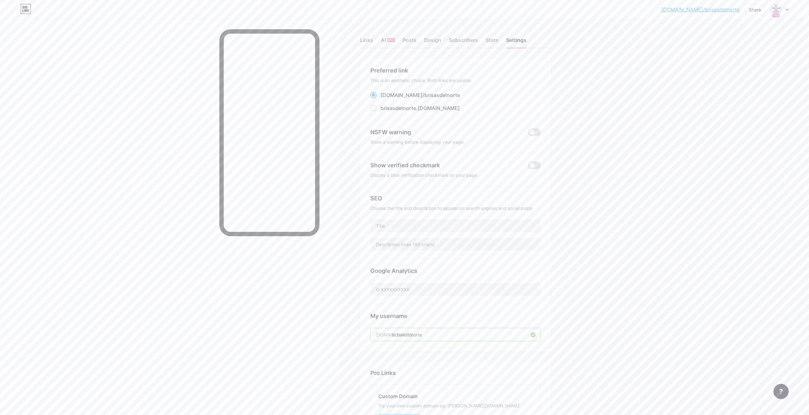
scroll to position [0, 0]
click at [570, 11] on div at bounding box center [779, 9] width 18 height 11
click at [570, 72] on link "Account settings" at bounding box center [748, 72] width 79 height 17
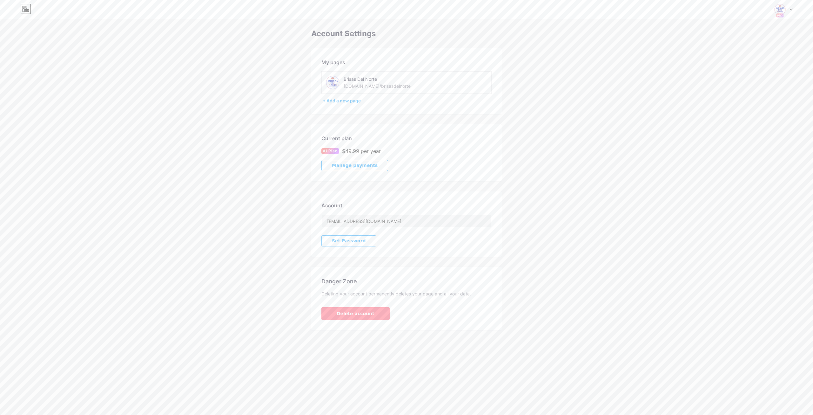
click at [333, 81] on img at bounding box center [333, 82] width 14 height 14
click at [335, 81] on img at bounding box center [333, 82] width 14 height 14
click at [570, 9] on img at bounding box center [780, 9] width 12 height 12
click at [570, 73] on link "Dashboard" at bounding box center [753, 72] width 79 height 17
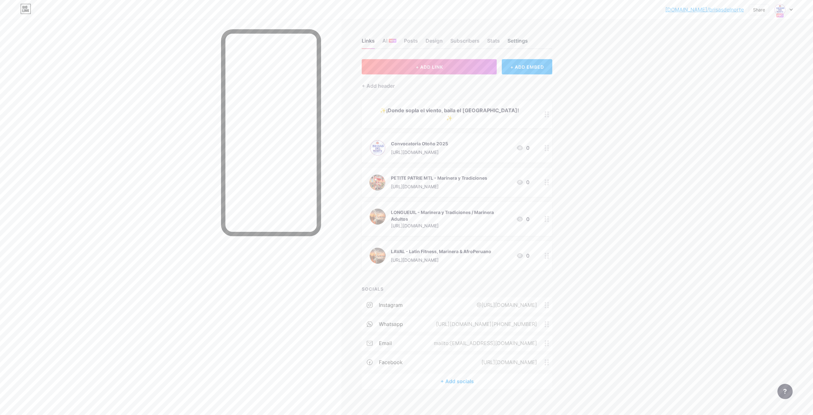
click at [514, 40] on div "Settings" at bounding box center [518, 42] width 20 height 11
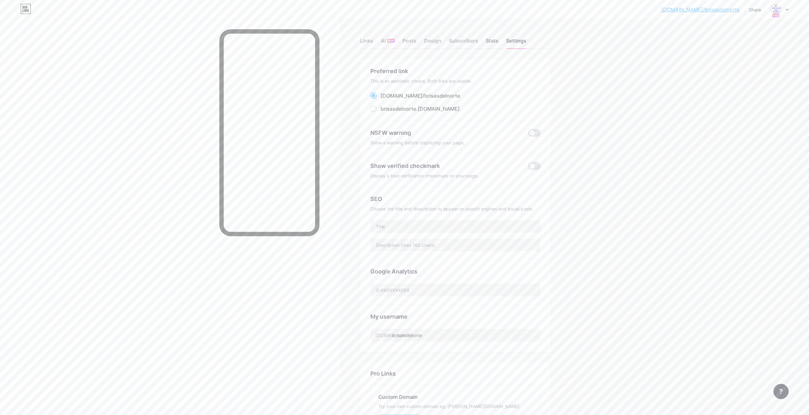
click at [496, 43] on div "Stats" at bounding box center [491, 42] width 13 height 11
click at [470, 43] on div "Subscribers" at bounding box center [463, 42] width 29 height 11
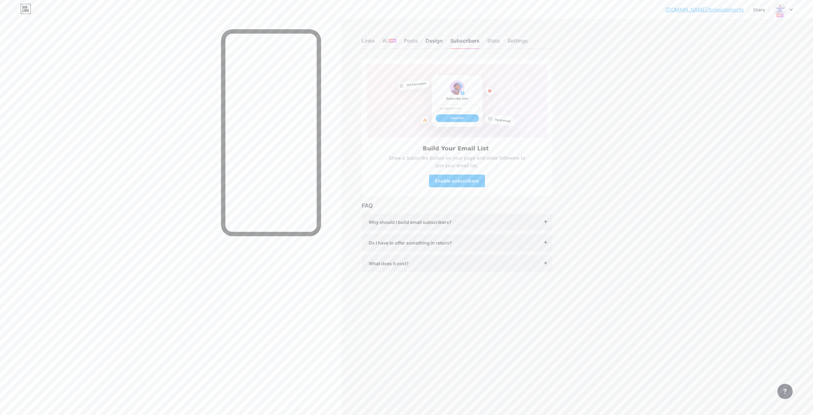
click at [436, 39] on div "Design" at bounding box center [434, 42] width 17 height 11
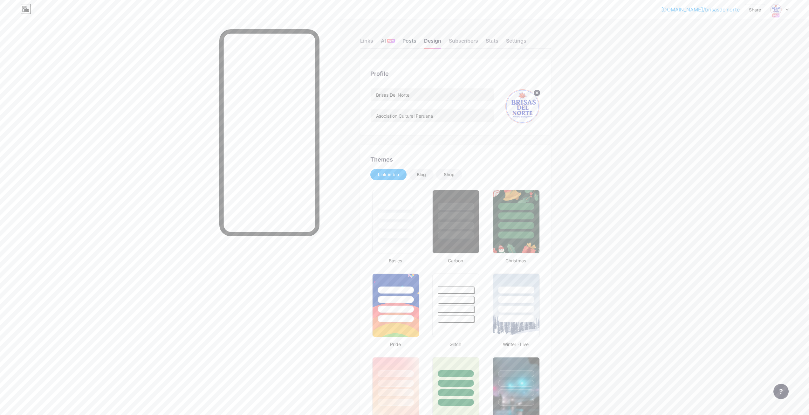
click at [415, 40] on div "Posts" at bounding box center [409, 42] width 14 height 11
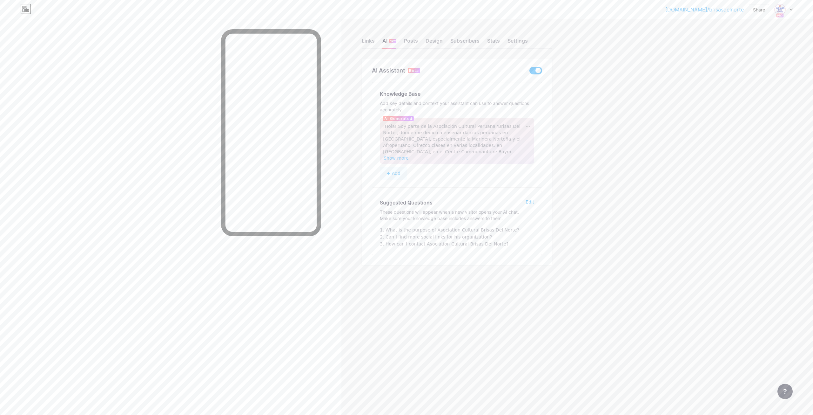
click at [409, 155] on span "Show more" at bounding box center [396, 157] width 25 height 5
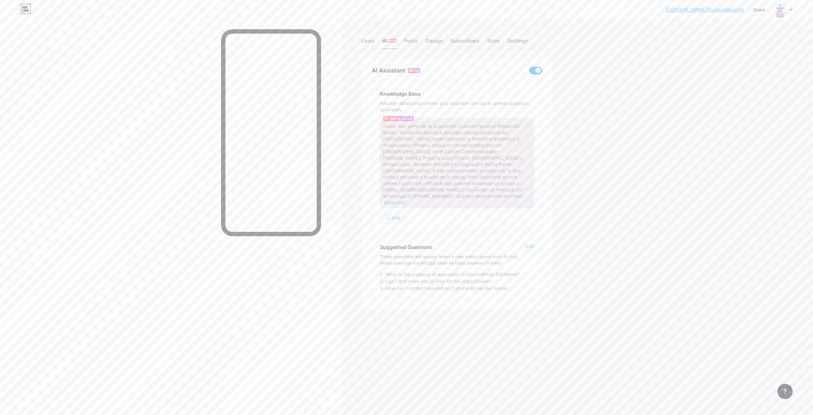
click at [396, 211] on button "+ Add" at bounding box center [393, 217] width 27 height 13
click at [405, 127] on span "¡Hola! Soy parte de la Asociación Cultural Peruana 'Brisas Del Norte', donde me…" at bounding box center [453, 161] width 141 height 75
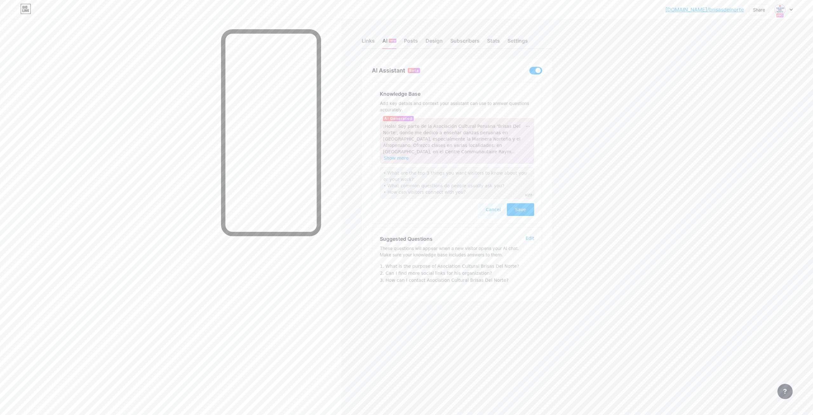
click at [521, 206] on span "Save" at bounding box center [520, 209] width 11 height 6
click at [530, 125] on div at bounding box center [528, 126] width 6 height 6
click at [429, 133] on span "¡Hola! Soy parte de la Asociación Cultural Peruana 'Brisas Del Norte', donde me…" at bounding box center [452, 139] width 138 height 31
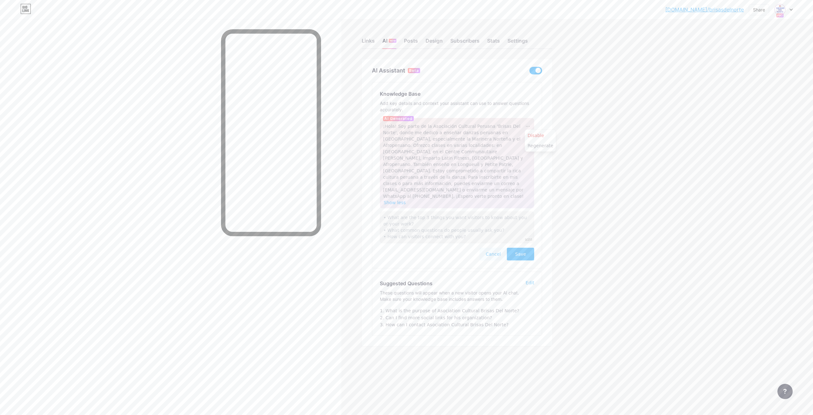
click at [447, 163] on span "¡Hola! Soy parte de la Asociación Cultural Peruana 'Brisas Del Norte', donde me…" at bounding box center [453, 161] width 141 height 75
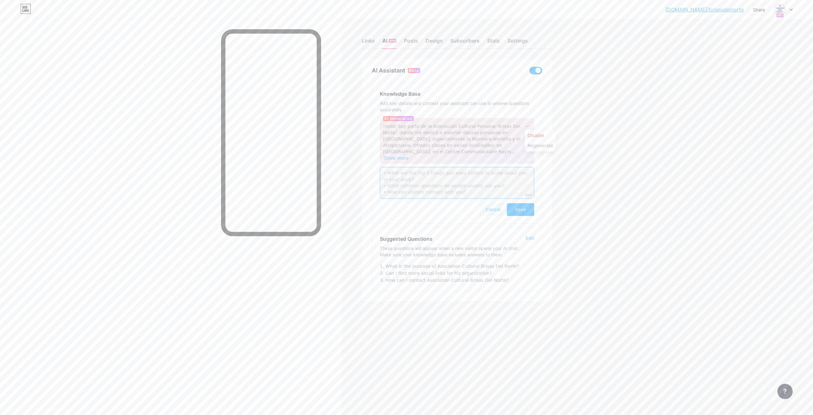
click at [447, 167] on textarea at bounding box center [457, 183] width 154 height 32
click at [444, 140] on span "¡Hola! Soy parte de la Asociación Cultural Peruana 'Brisas Del Norte', donde me…" at bounding box center [452, 139] width 138 height 31
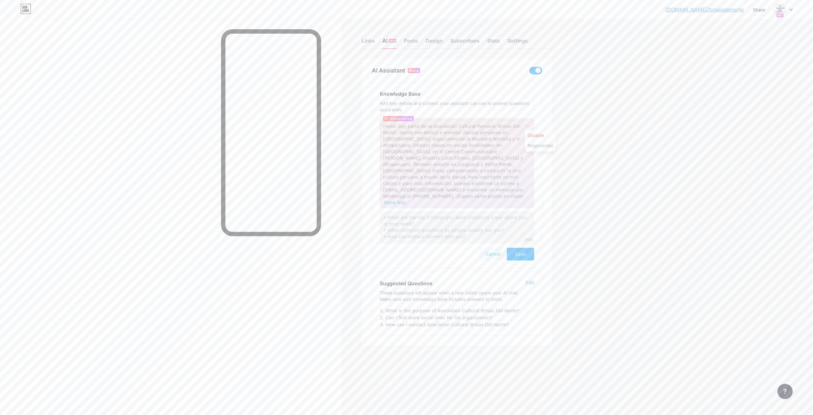
click at [532, 279] on div "Edit" at bounding box center [530, 282] width 9 height 6
click at [493, 347] on button "Cancel" at bounding box center [491, 353] width 27 height 13
click at [498, 247] on button "Cancel" at bounding box center [493, 253] width 27 height 13
click at [527, 126] on icon at bounding box center [528, 126] width 4 height 1
click at [531, 146] on div "Regenerate" at bounding box center [540, 145] width 31 height 10
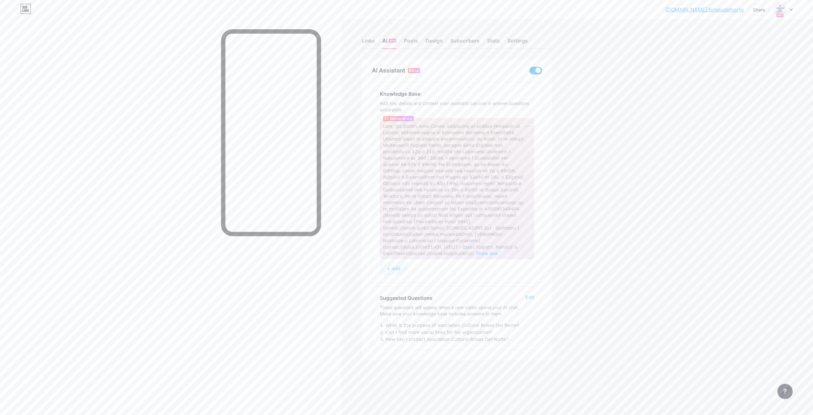
click at [534, 71] on span at bounding box center [536, 71] width 13 height 8
click at [530, 72] on input "checkbox" at bounding box center [530, 72] width 0 height 0
click at [373, 42] on div "Links" at bounding box center [368, 42] width 13 height 11
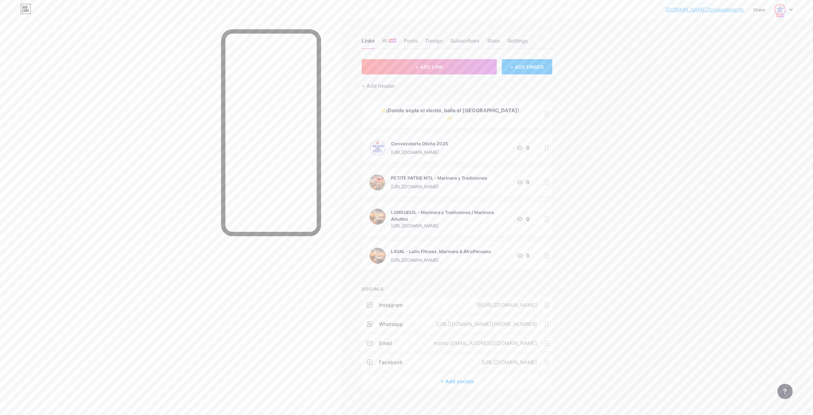
click at [782, 10] on img at bounding box center [780, 9] width 10 height 10
click at [747, 70] on link "Account settings" at bounding box center [753, 72] width 79 height 17
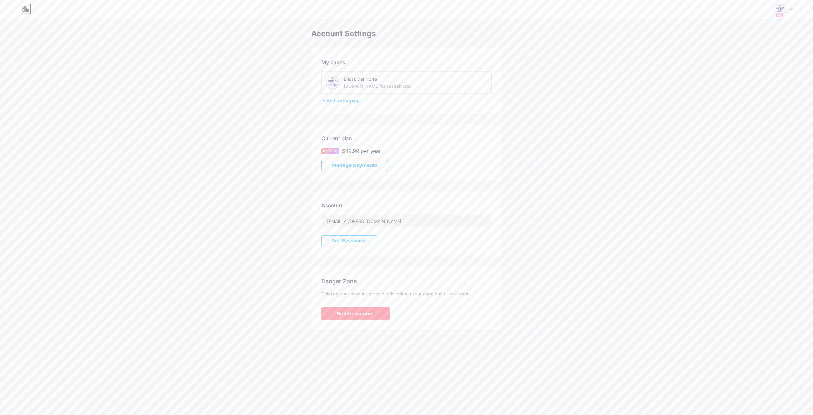
click at [29, 12] on icon at bounding box center [28, 10] width 2 height 3
